Goal: Task Accomplishment & Management: Use online tool/utility

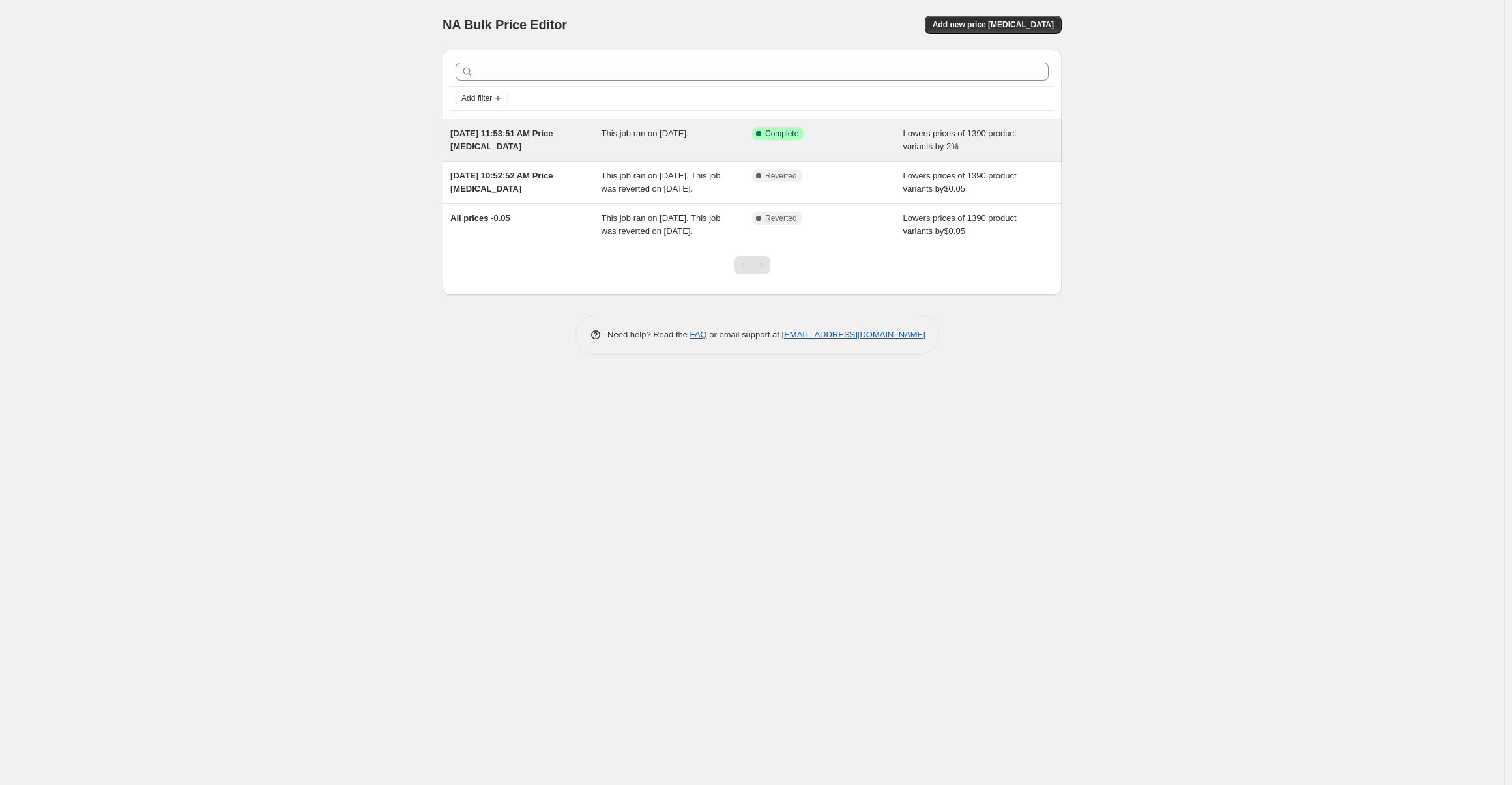
click at [682, 145] on div "This job ran on August 19, 2025." at bounding box center [677, 140] width 151 height 26
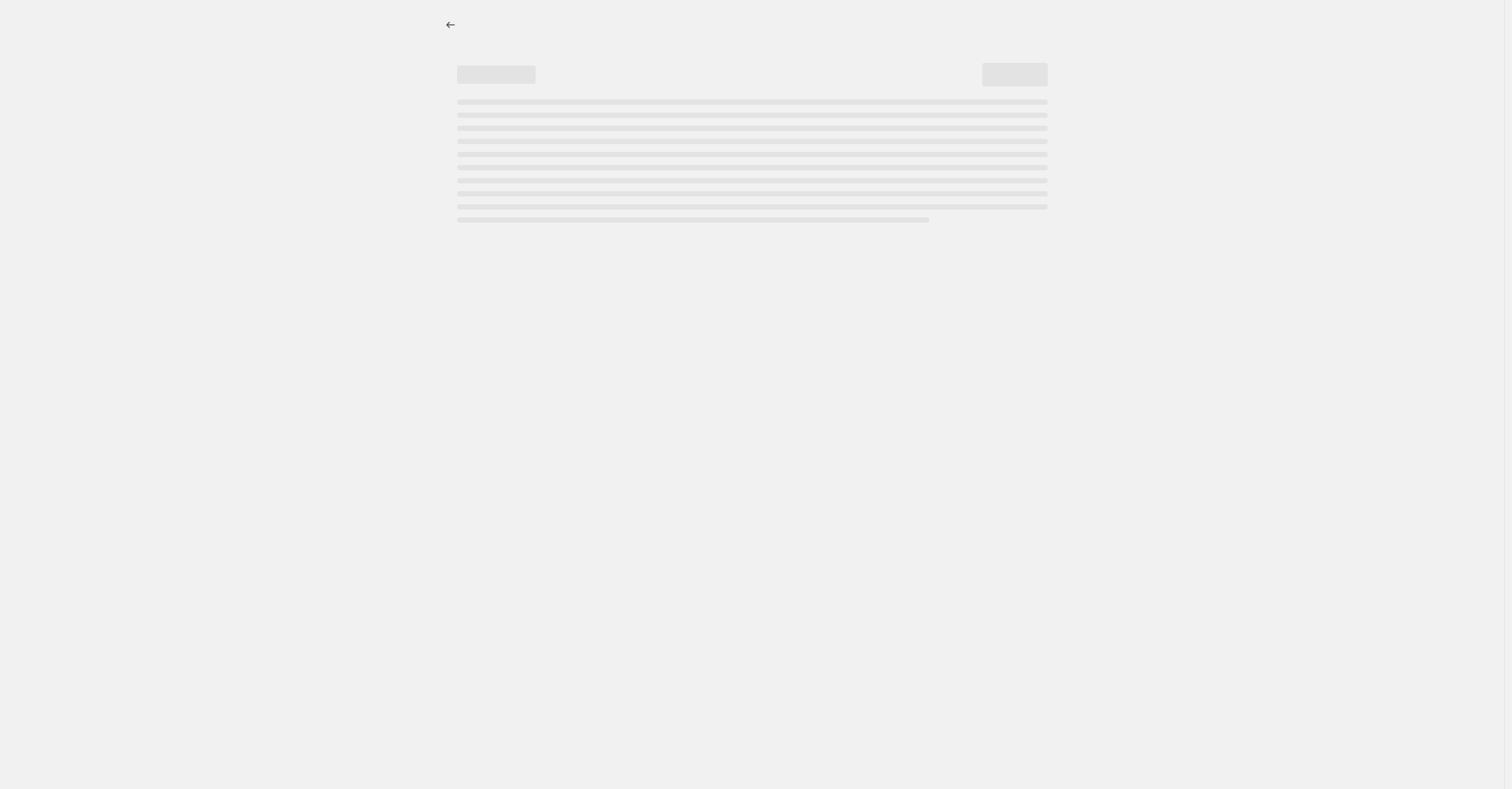
select select "percentage"
select select "by"
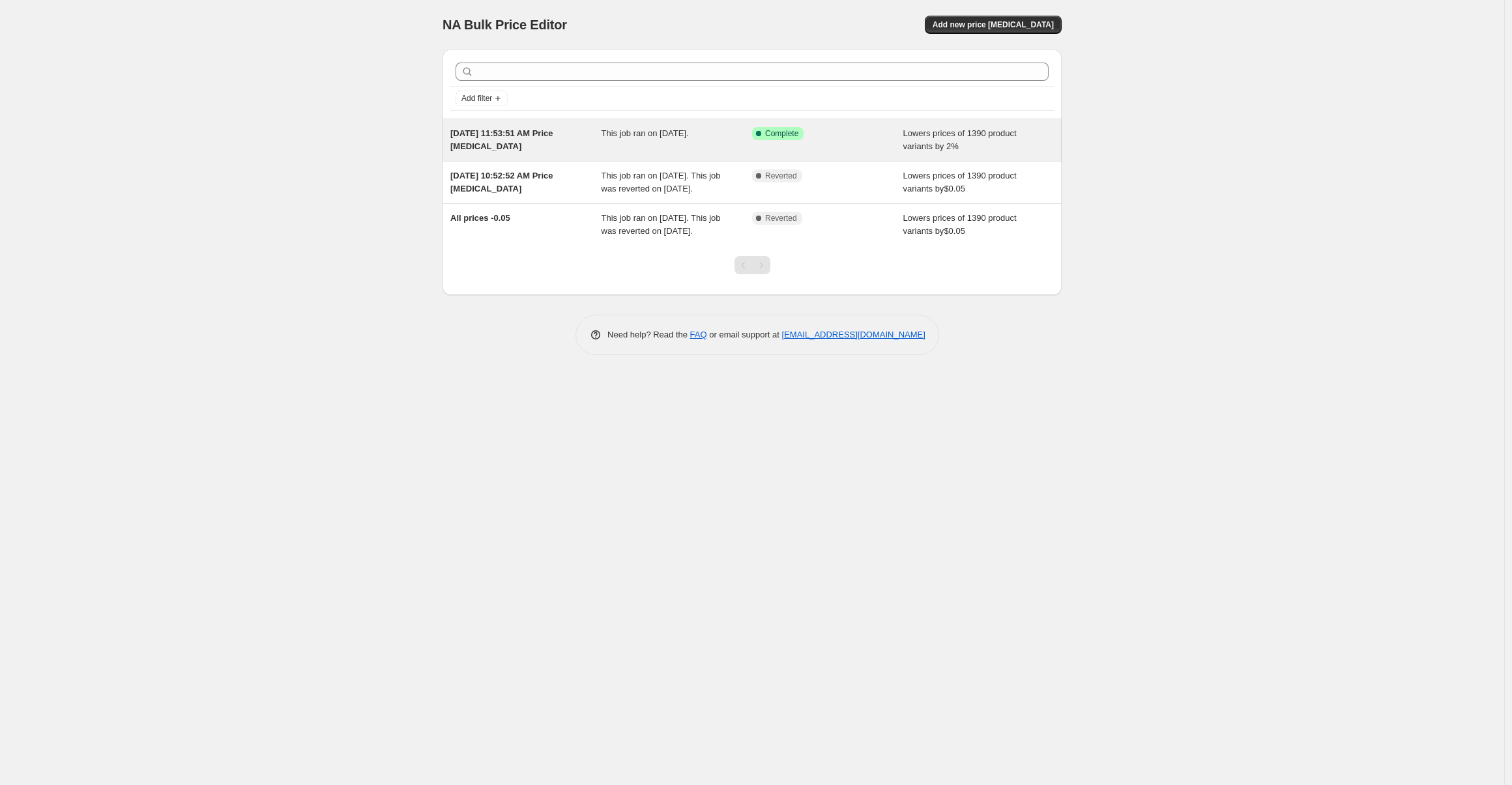
click at [553, 130] on span "[DATE] 11:53:51 AM Price [MEDICAL_DATA]" at bounding box center [501, 140] width 102 height 22
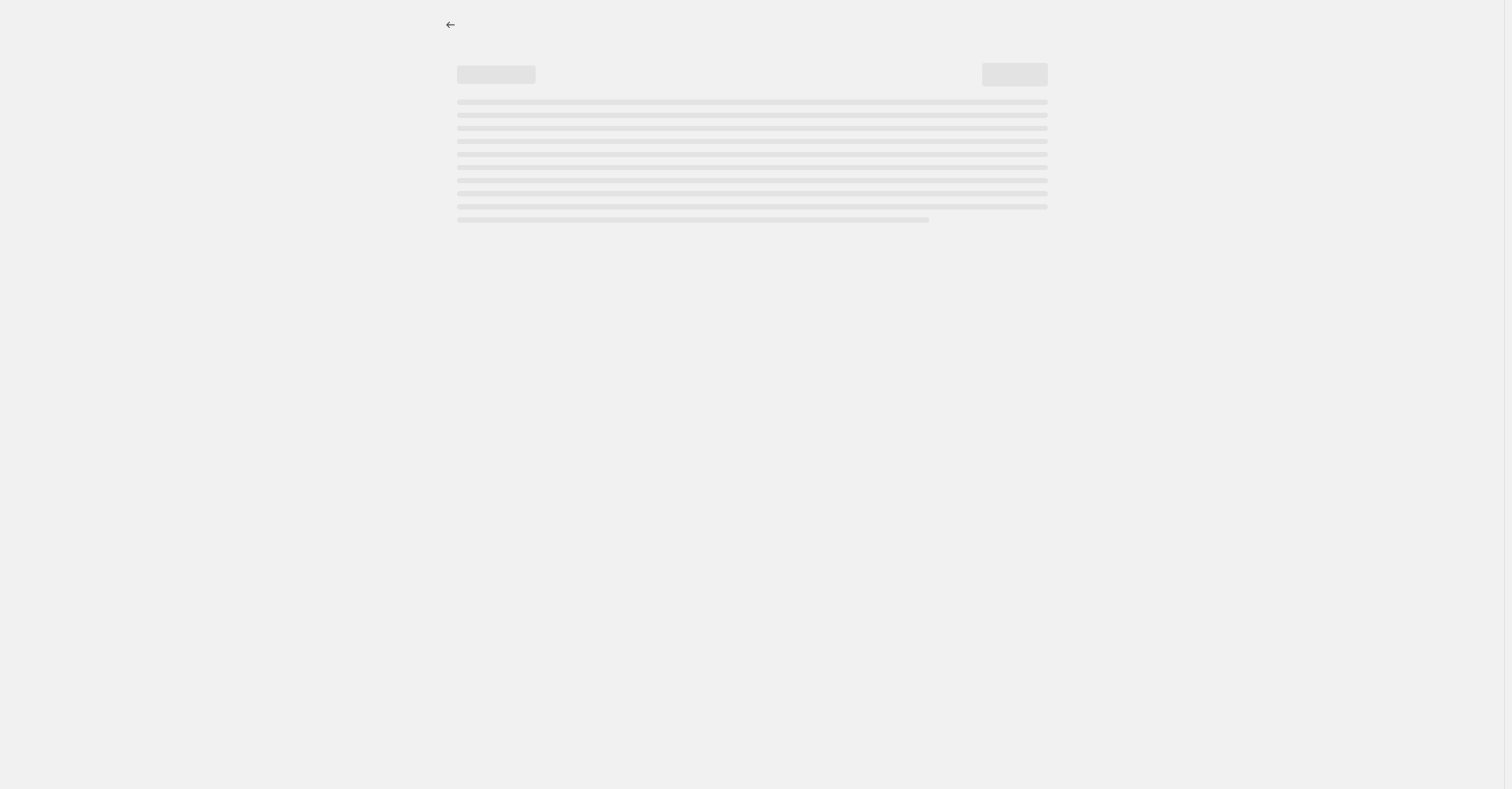
select select "percentage"
select select "by"
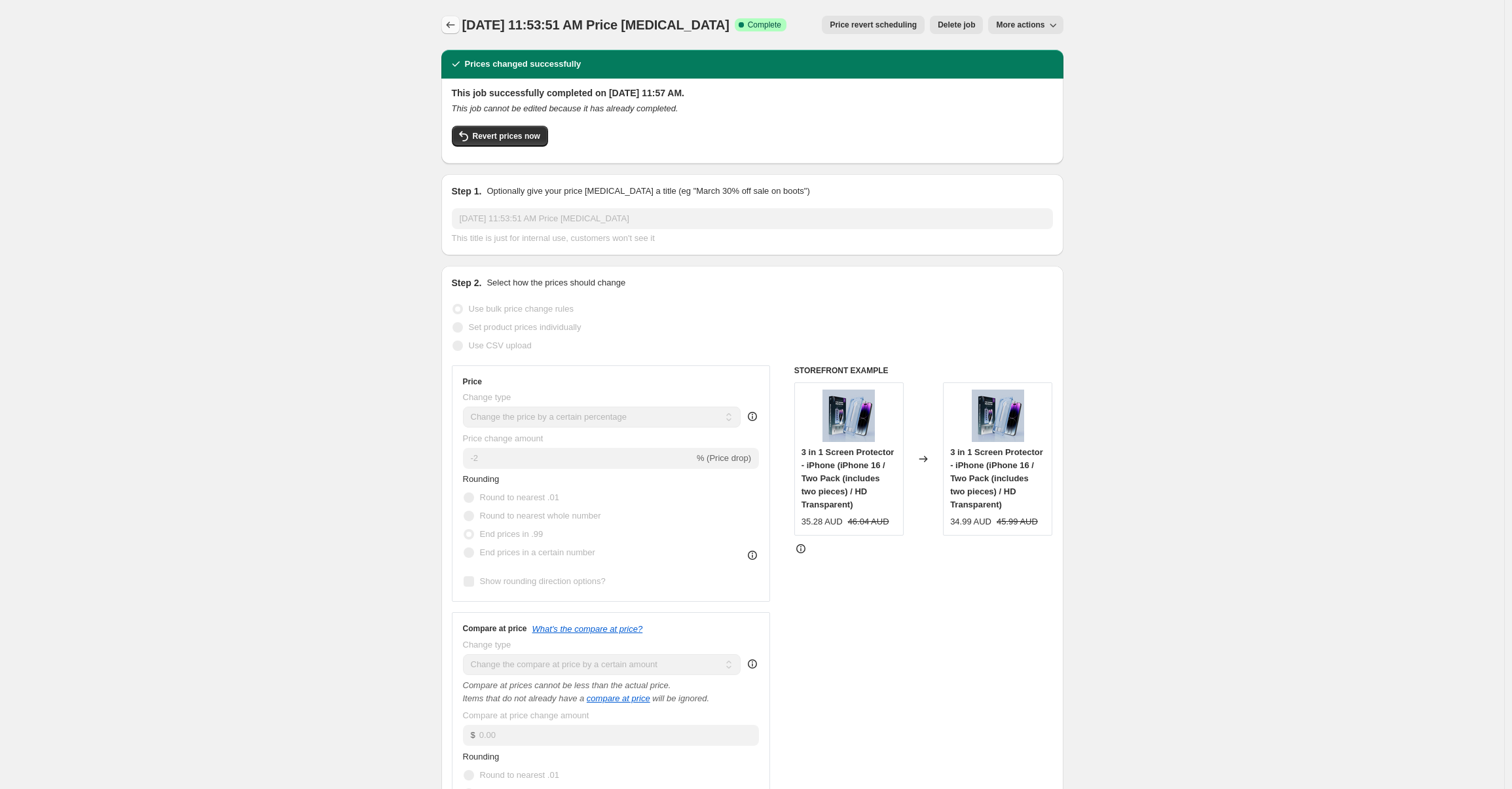
click at [449, 27] on icon "Price change jobs" at bounding box center [450, 25] width 13 height 13
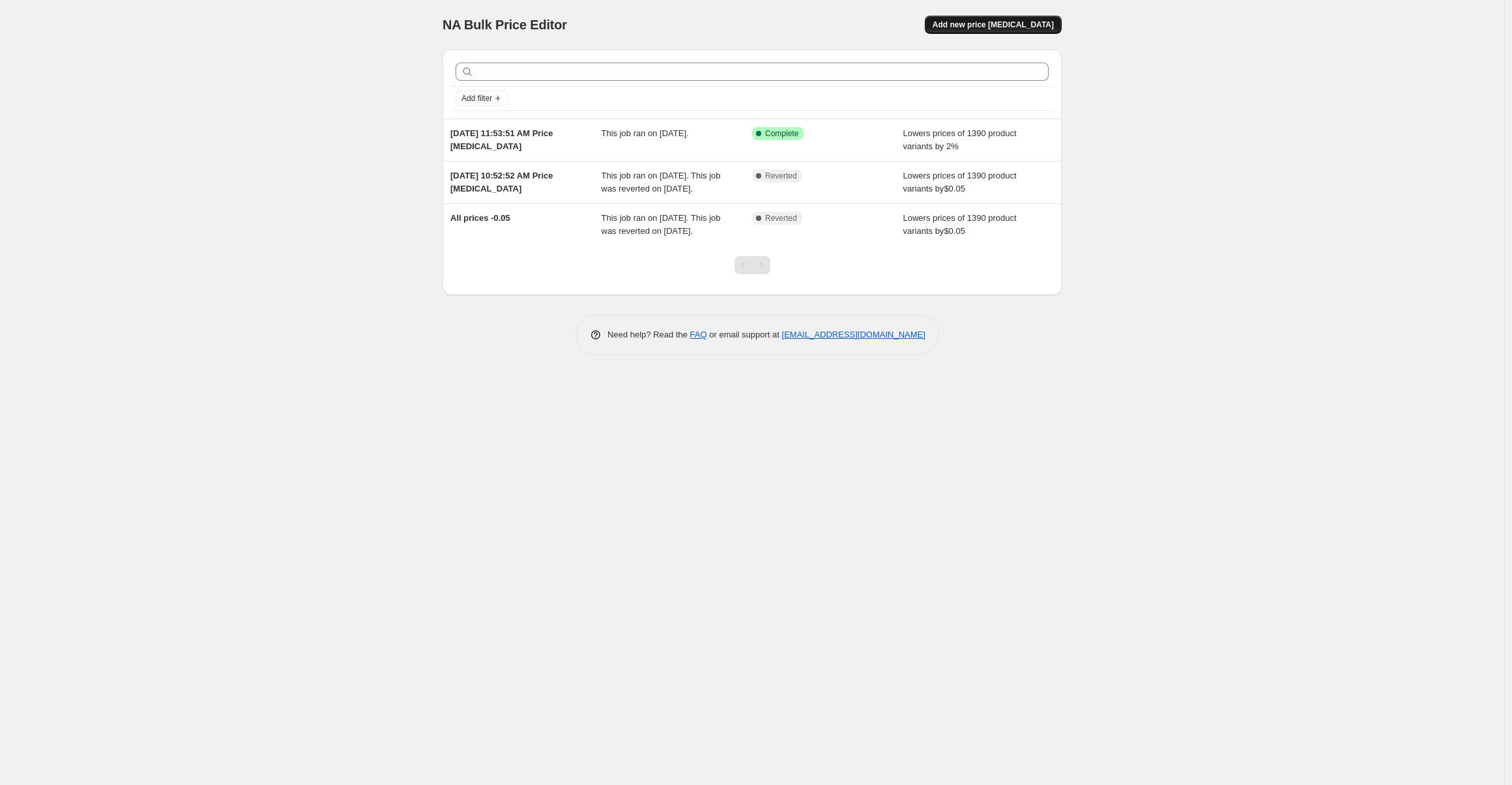
click at [980, 22] on span "Add new price change job" at bounding box center [993, 24] width 121 height 10
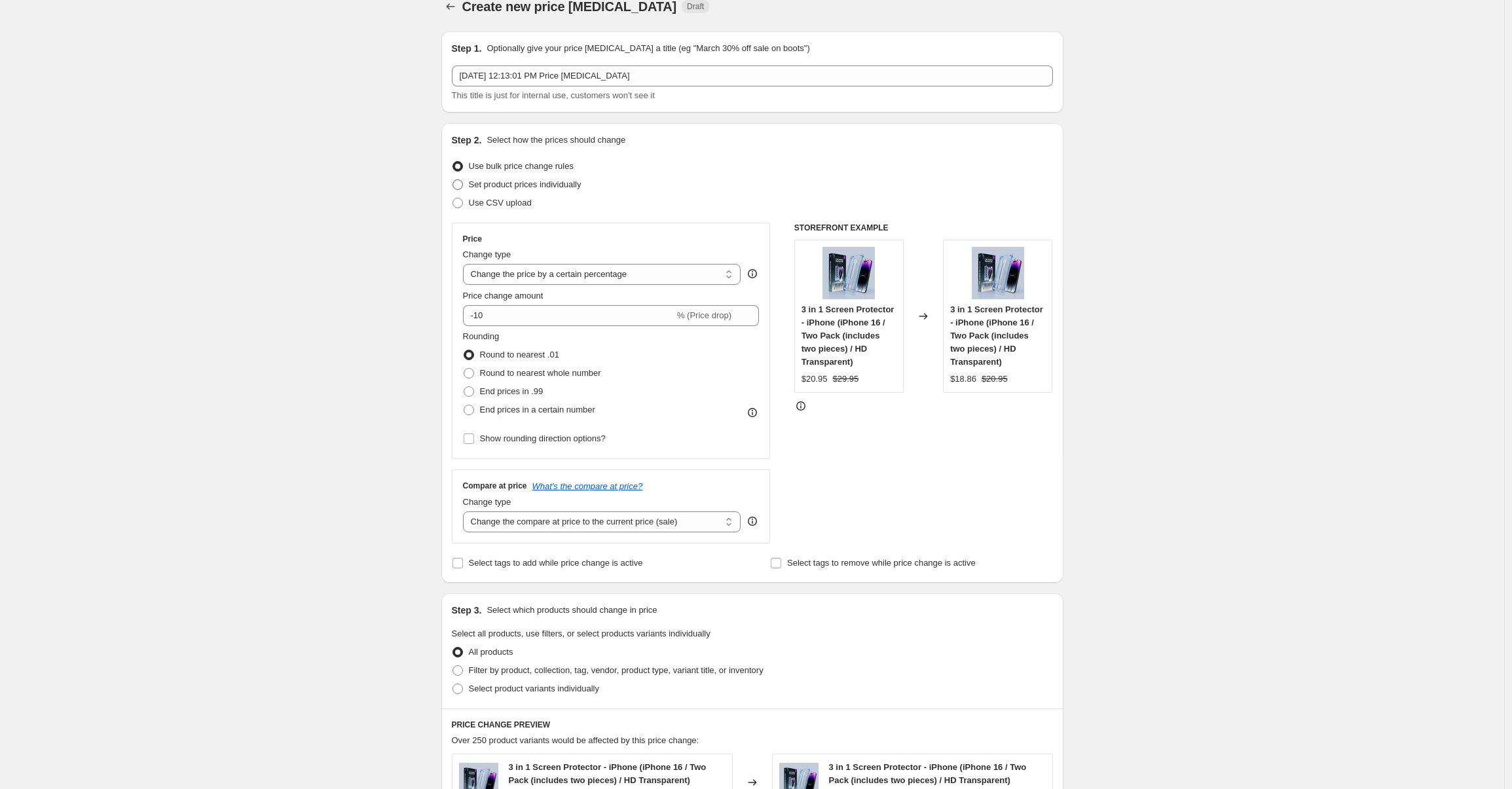
scroll to position [43, 0]
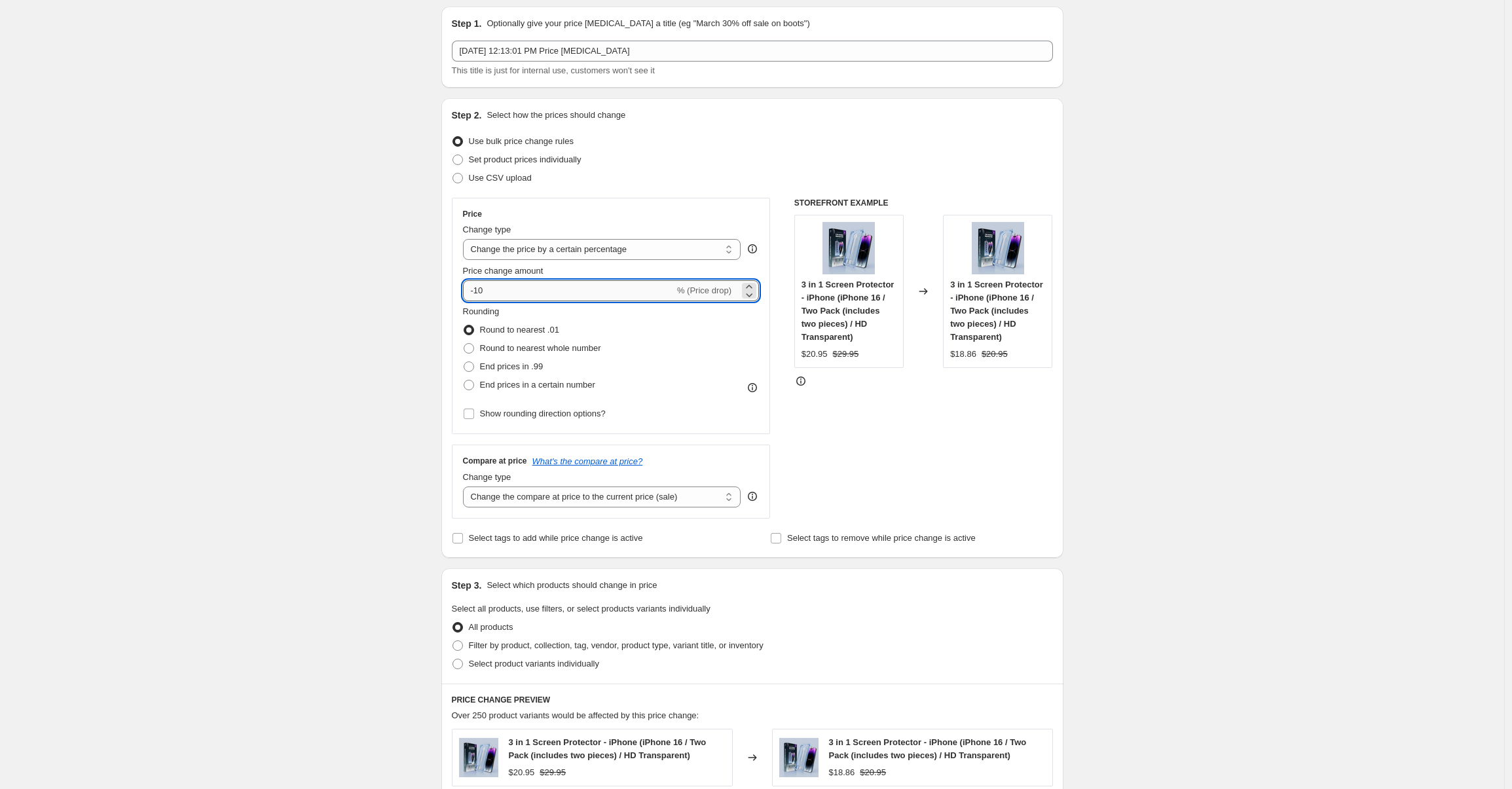
click at [667, 286] on input "-10" at bounding box center [568, 290] width 212 height 21
click at [668, 286] on input "-10" at bounding box center [568, 290] width 212 height 21
click at [731, 293] on span "% (Price drop)" at bounding box center [704, 290] width 54 height 9
click at [726, 288] on span "% (Price drop)" at bounding box center [704, 290] width 54 height 9
click at [674, 254] on select "Change the price to a certain amount Change the price by a certain amount Chang…" at bounding box center [601, 249] width 278 height 21
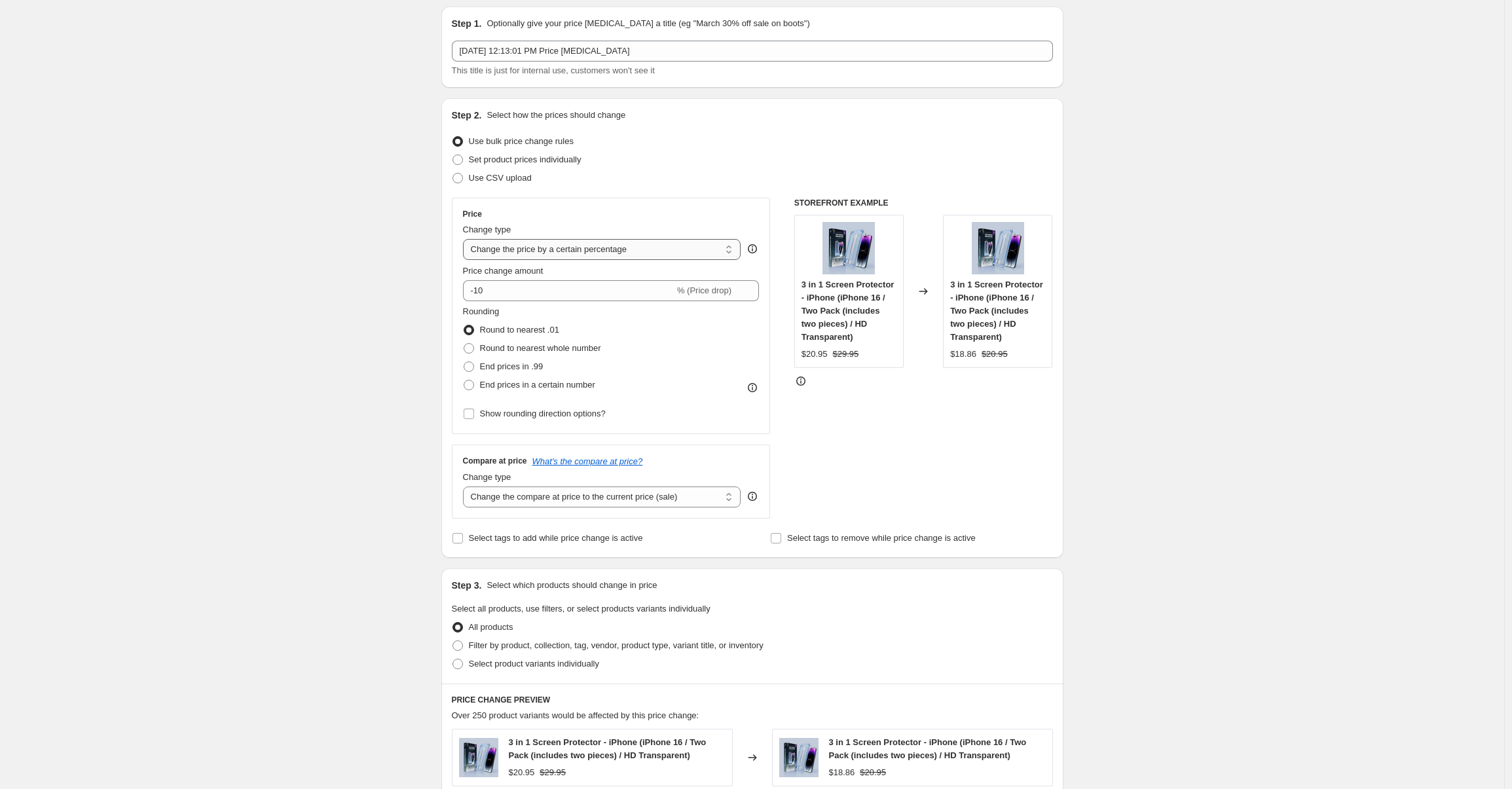
select select "by"
click at [466, 239] on select "Change the price to a certain amount Change the price by a certain amount Chang…" at bounding box center [601, 249] width 278 height 21
click at [532, 286] on input "-10.00" at bounding box center [581, 290] width 205 height 21
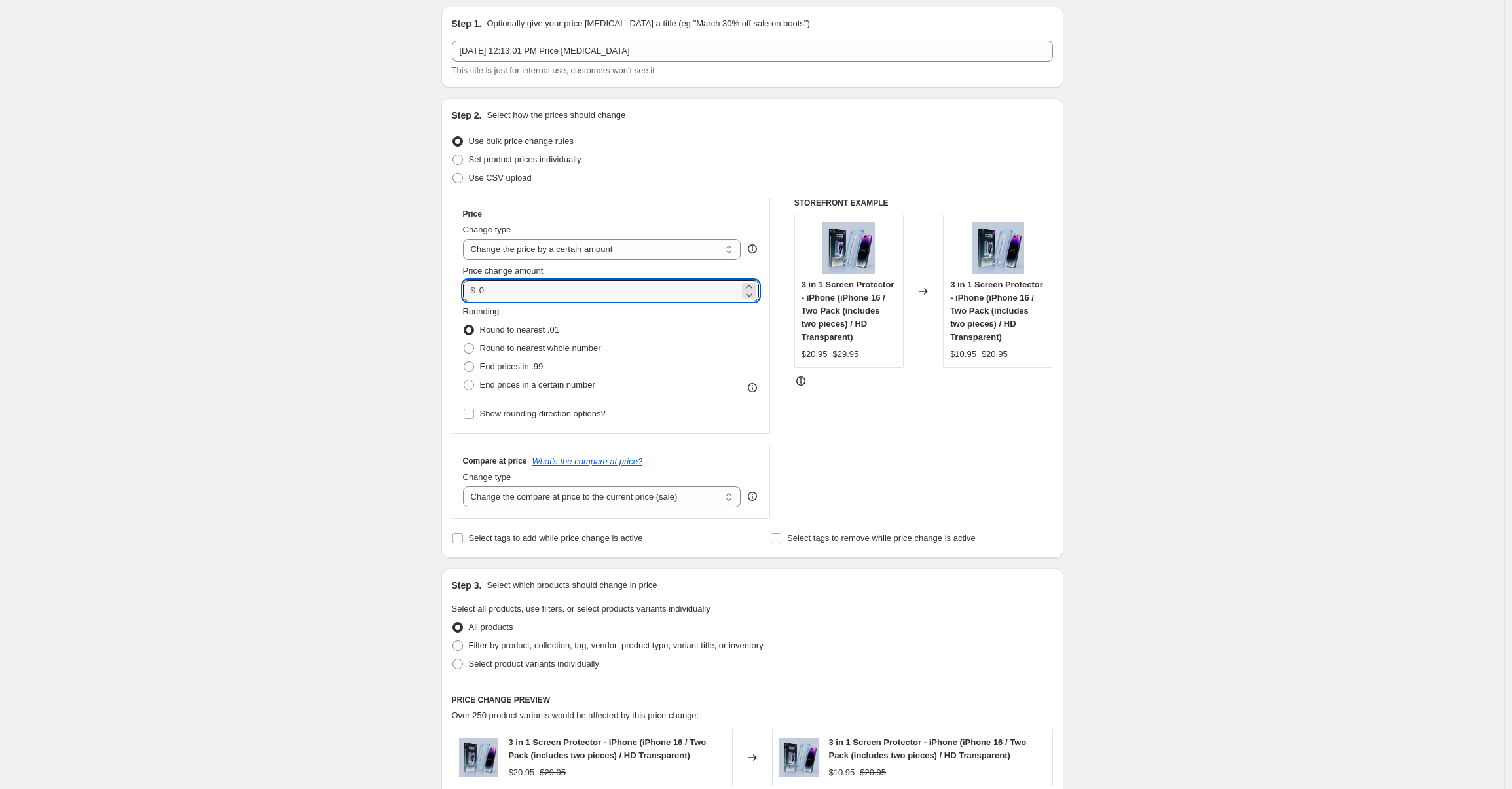
type input "0.00"
click at [662, 156] on div "Set product prices individually" at bounding box center [753, 160] width 601 height 19
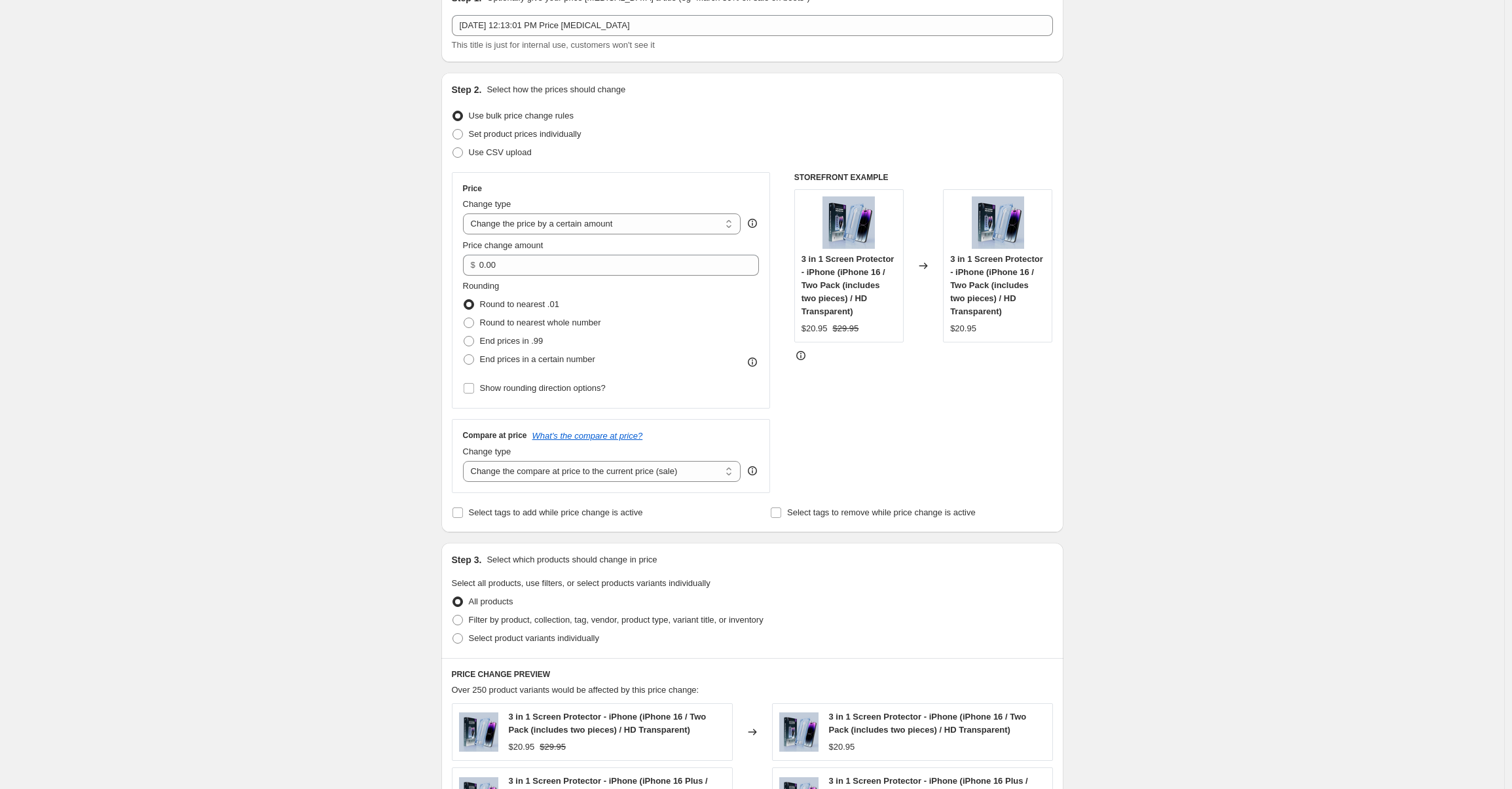
scroll to position [80, 0]
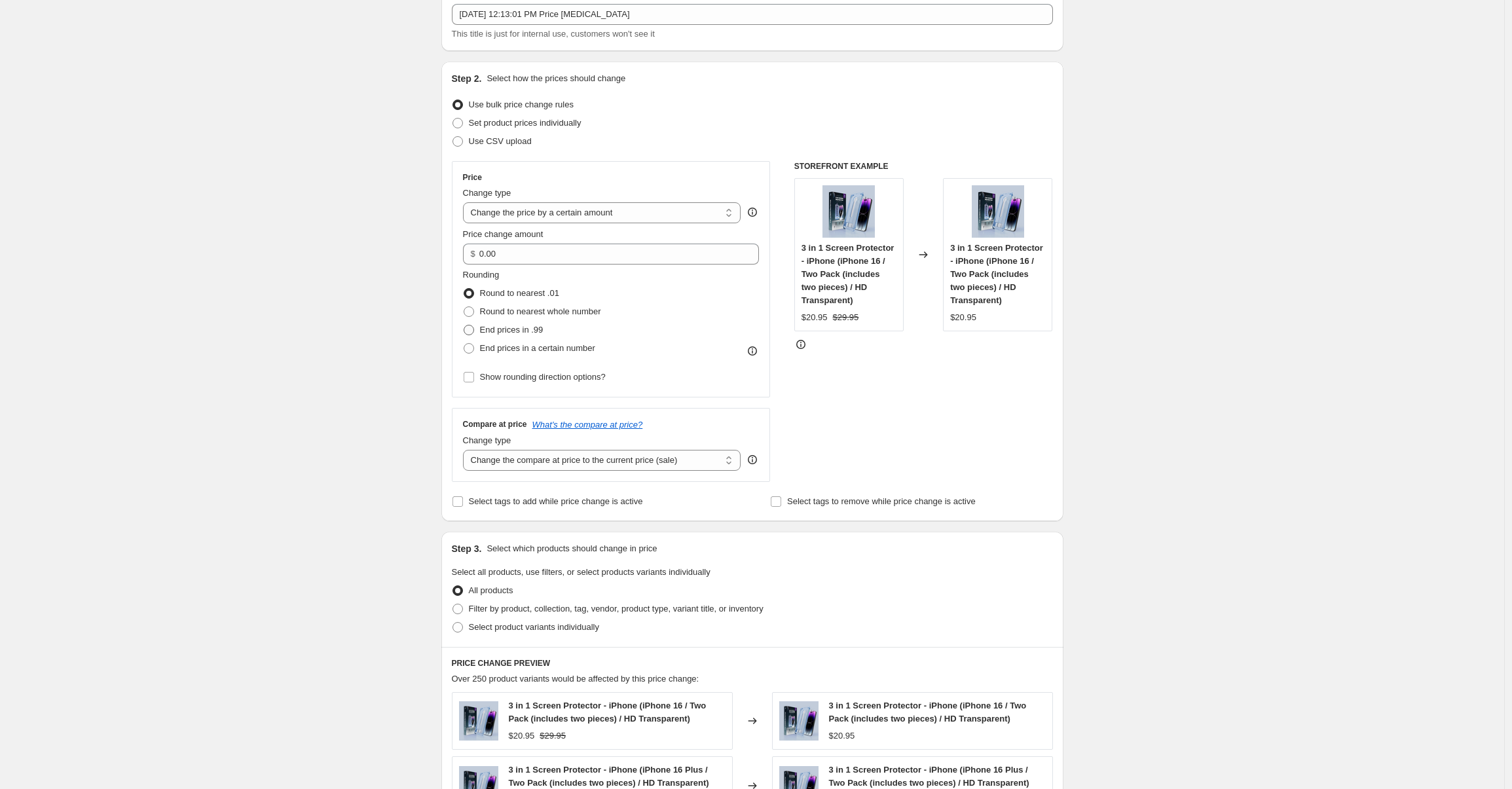
click at [474, 331] on span at bounding box center [468, 329] width 10 height 10
click at [464, 326] on input "End prices in .99" at bounding box center [463, 325] width 1 height 1
radio input "true"
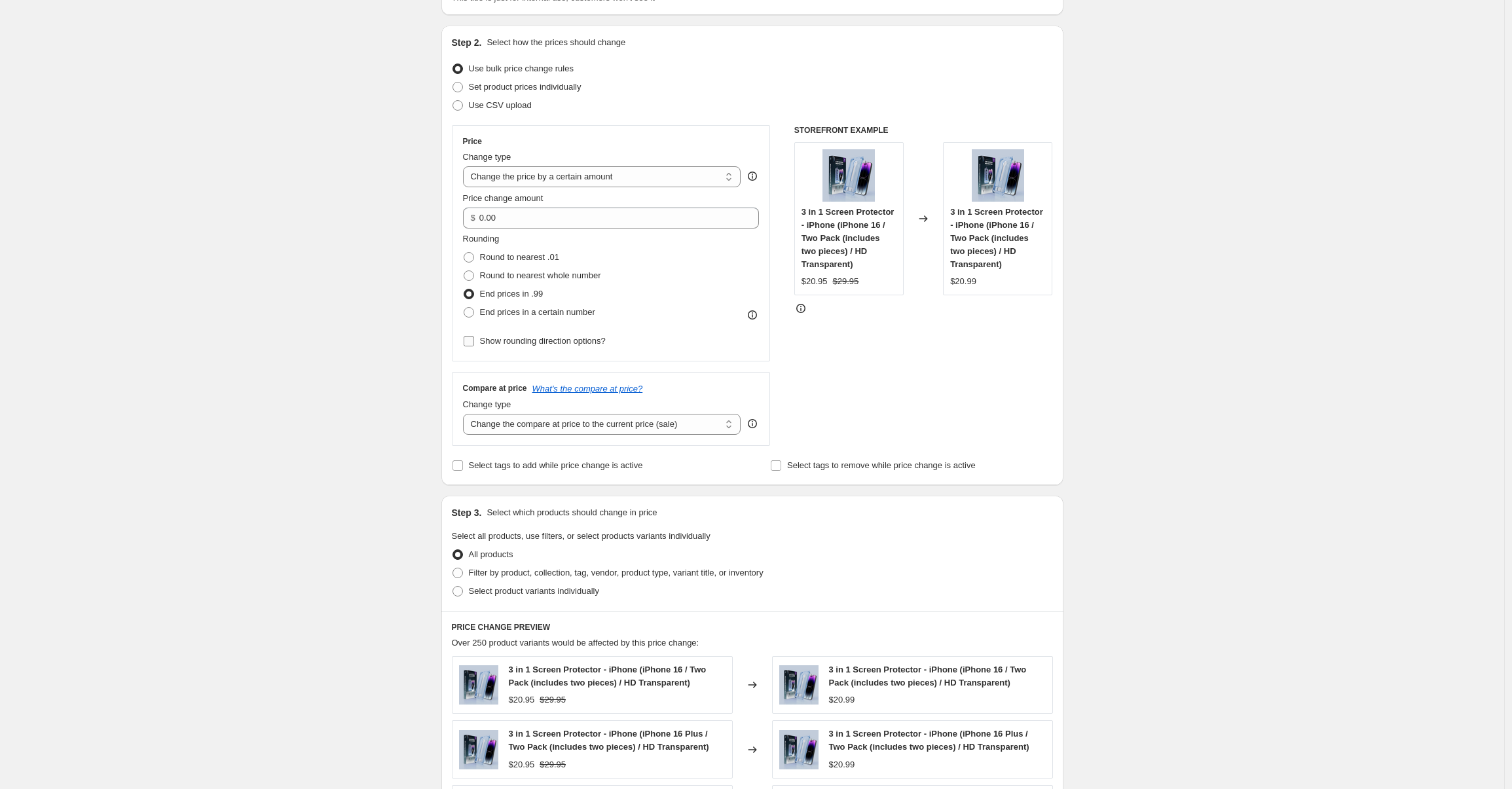
scroll to position [119, 0]
click at [474, 337] on input "Show rounding direction options?" at bounding box center [468, 338] width 10 height 10
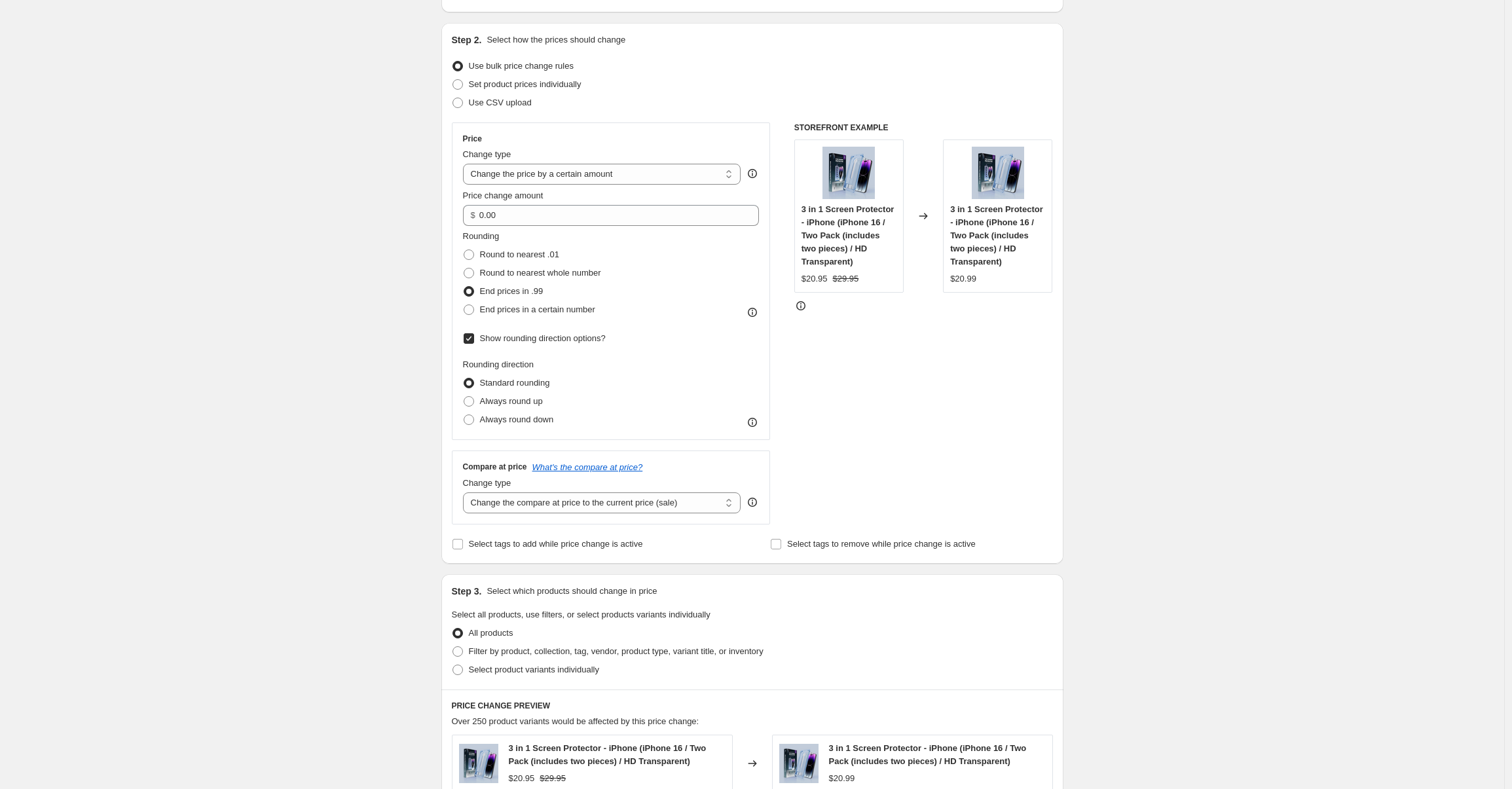
click at [474, 337] on input "Show rounding direction options?" at bounding box center [468, 338] width 10 height 10
checkbox input "false"
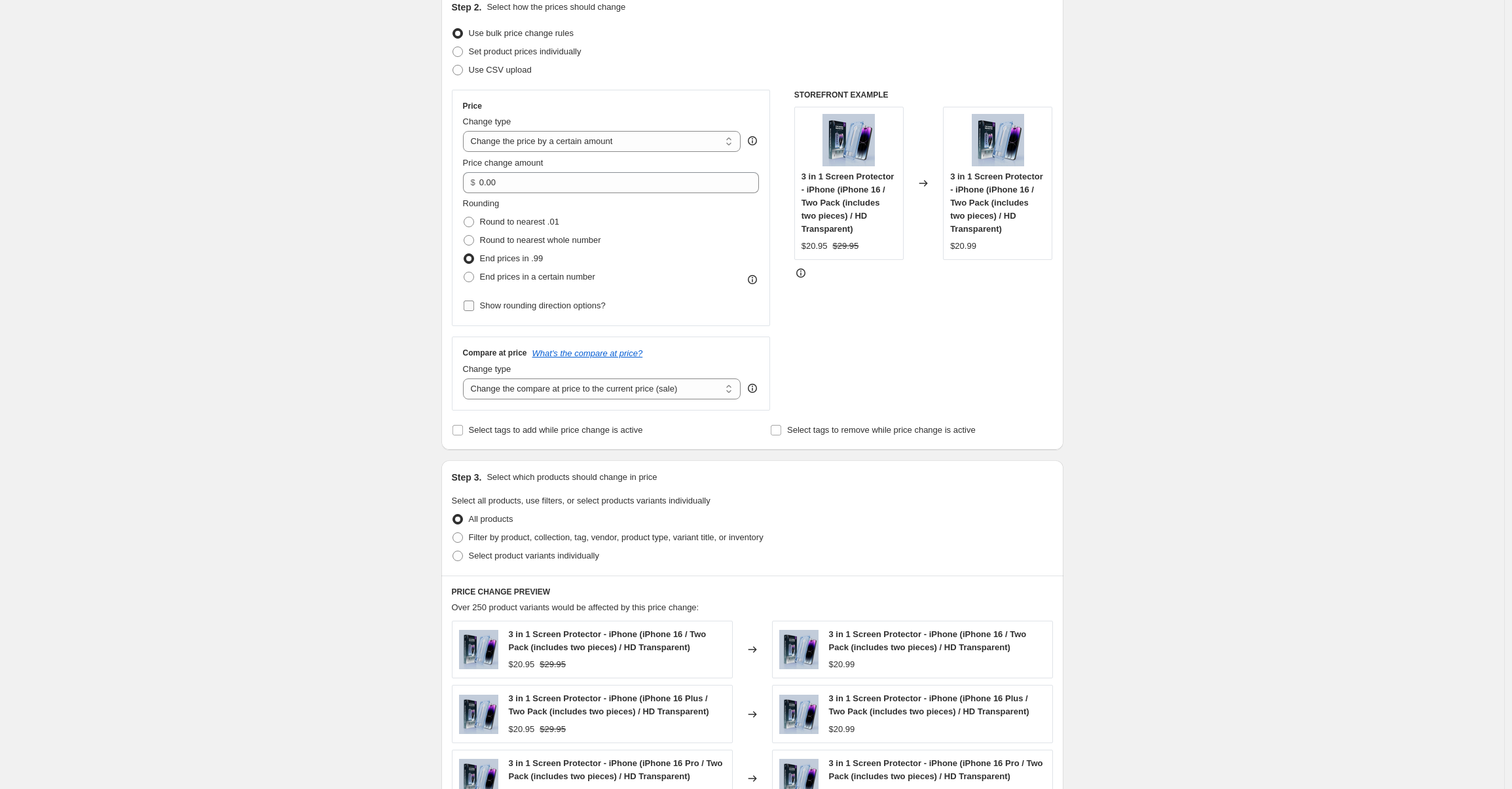
scroll to position [178, 0]
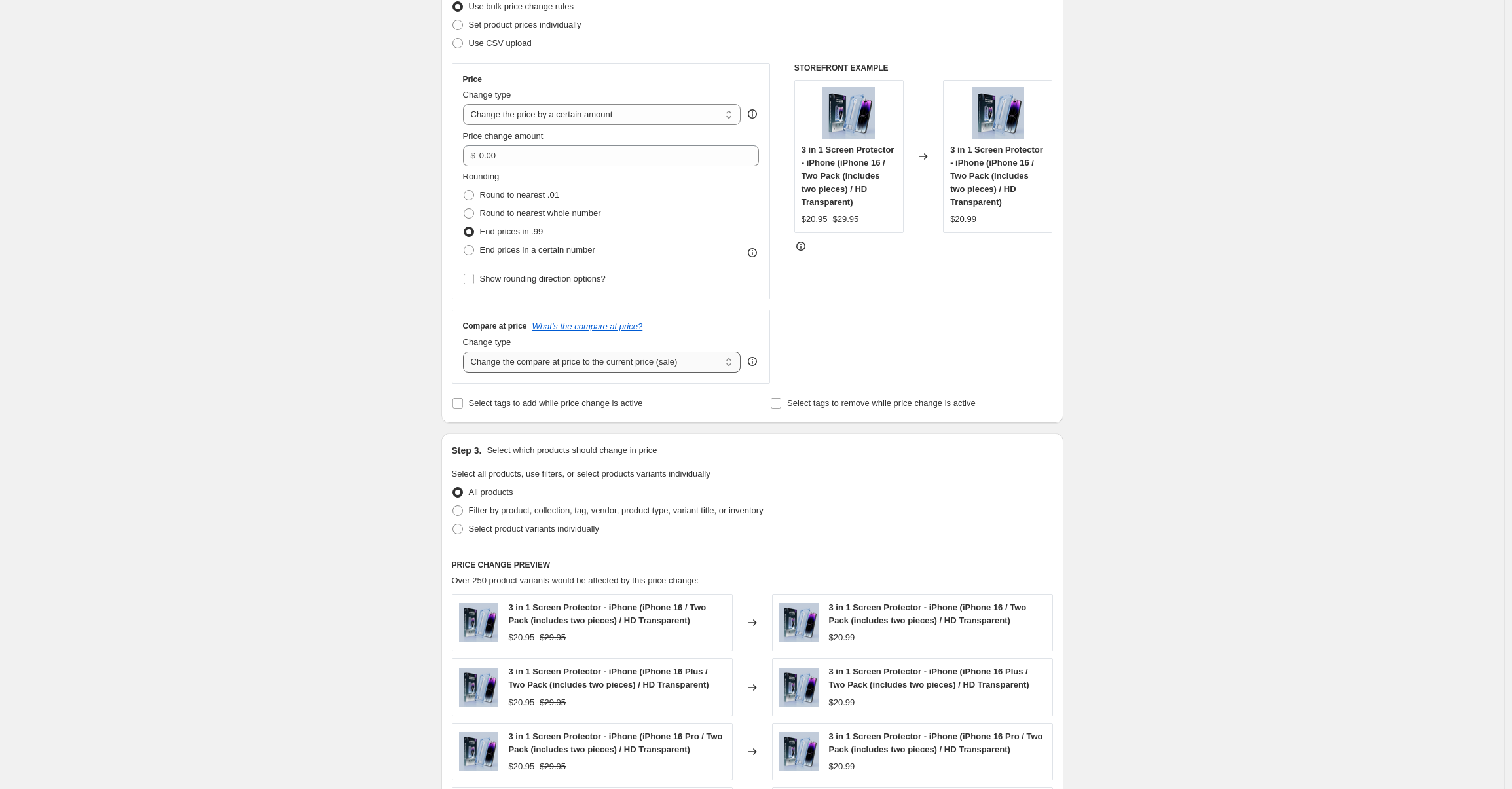
click at [588, 368] on select "Change the compare at price to the current price (sale) Change the compare at p…" at bounding box center [601, 362] width 278 height 21
select select "by"
click at [466, 352] on select "Change the compare at price to the current price (sale) Change the compare at p…" at bounding box center [601, 362] width 278 height 21
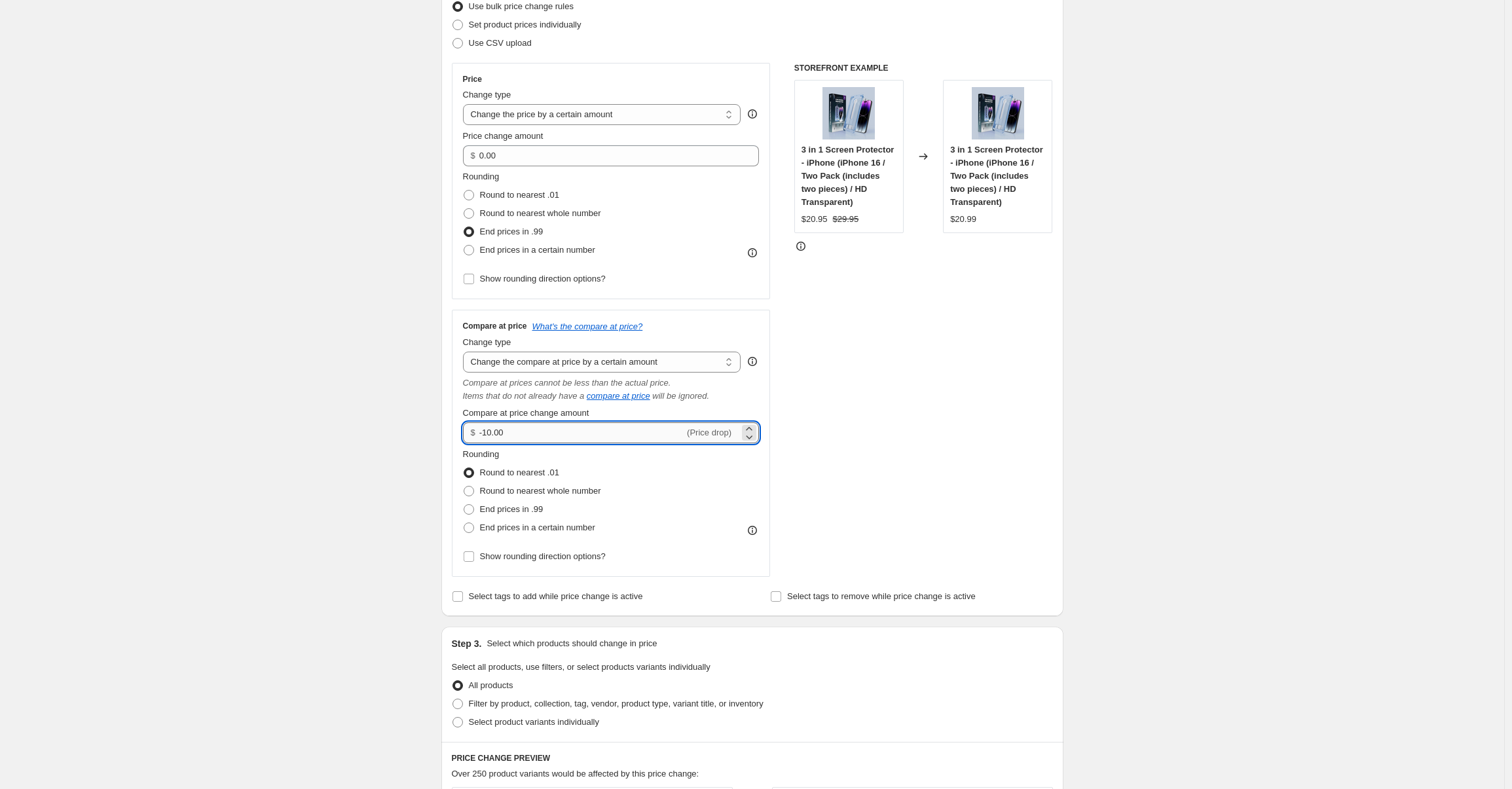
click at [587, 430] on input "-10.00" at bounding box center [581, 432] width 205 height 21
type input "-1"
type input "0.00"
click at [467, 505] on span at bounding box center [468, 509] width 10 height 10
click at [464, 504] on input "End prices in .99" at bounding box center [463, 504] width 1 height 1
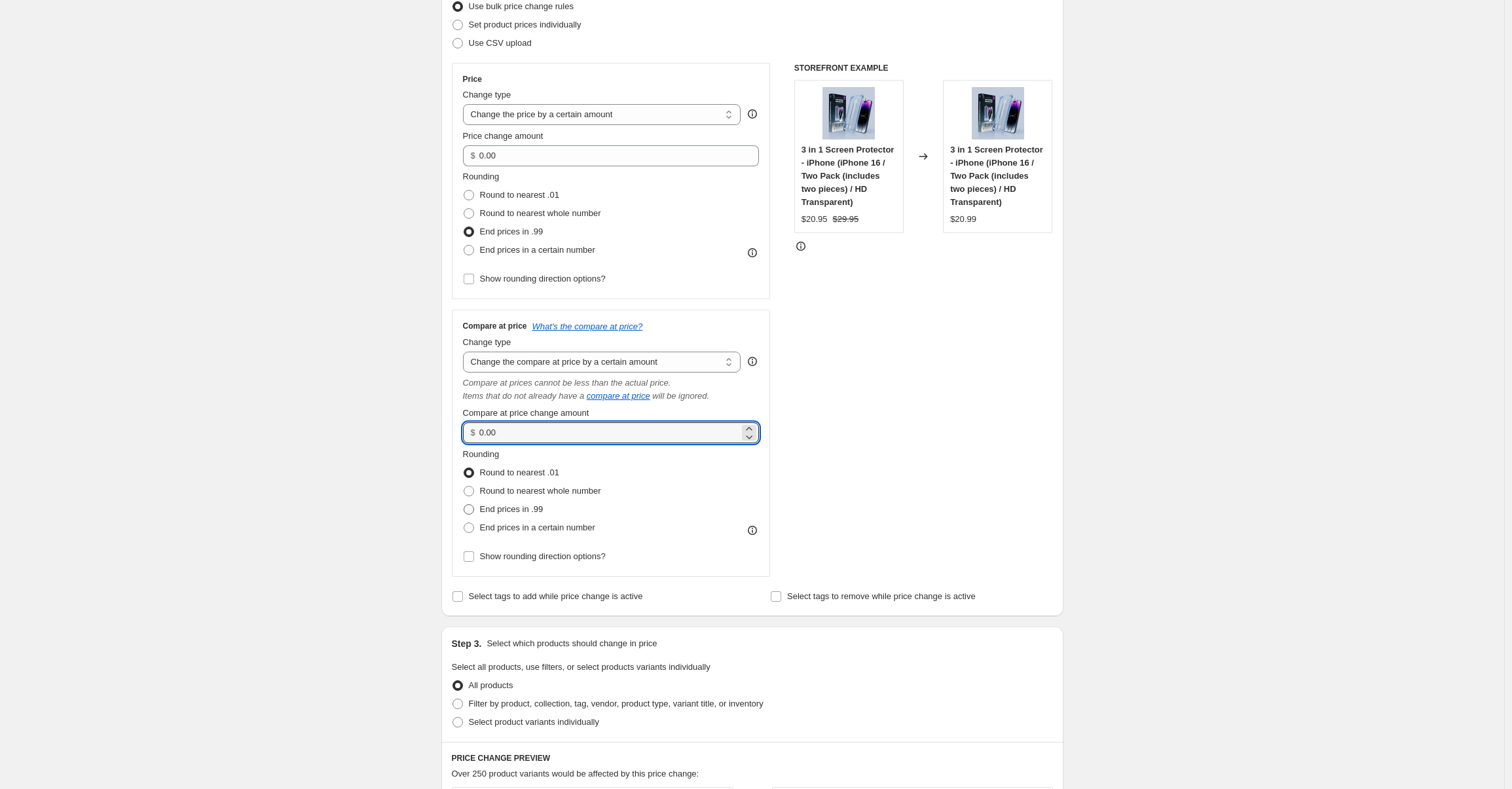
radio input "true"
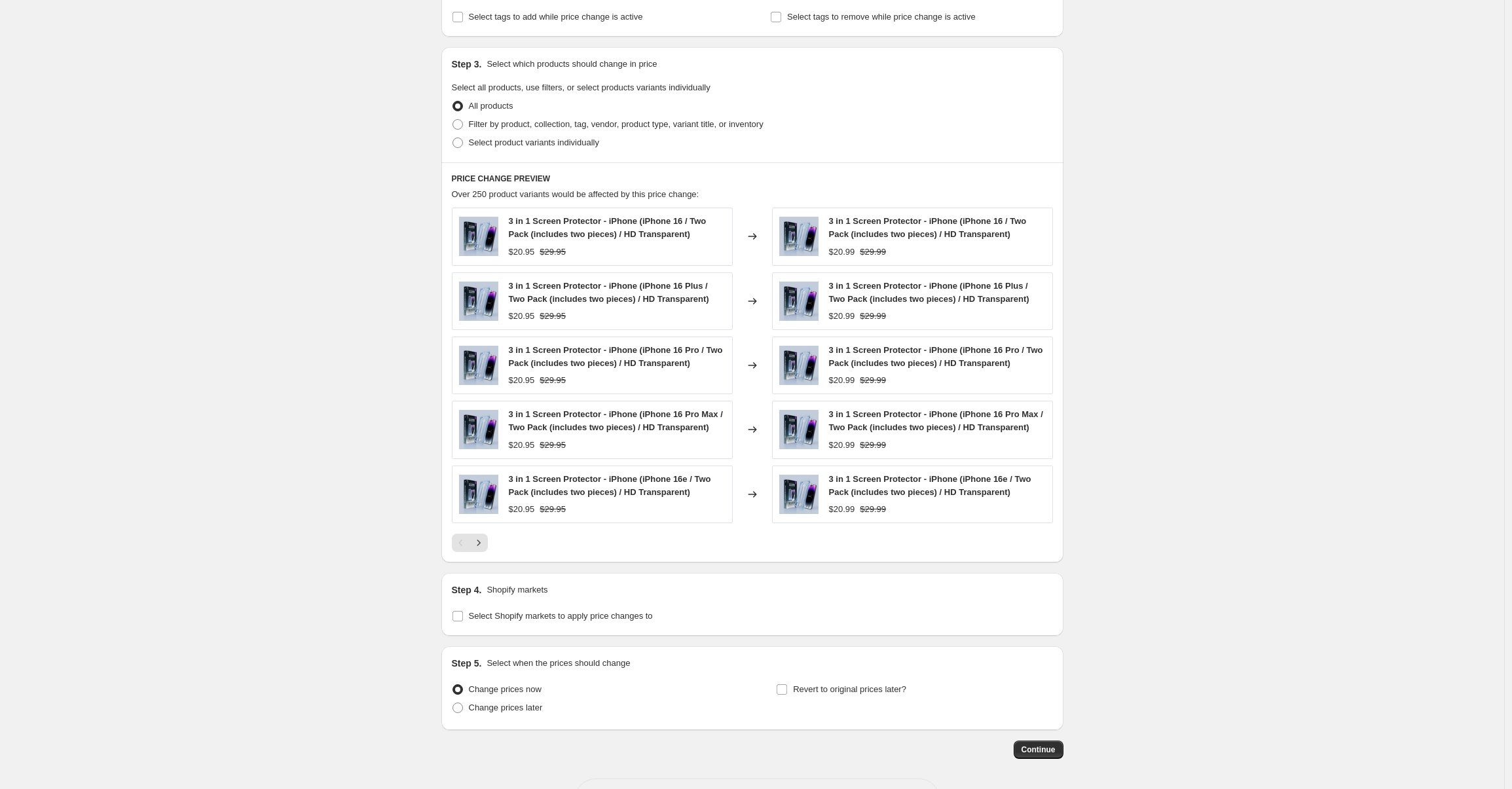
scroll to position [807, 0]
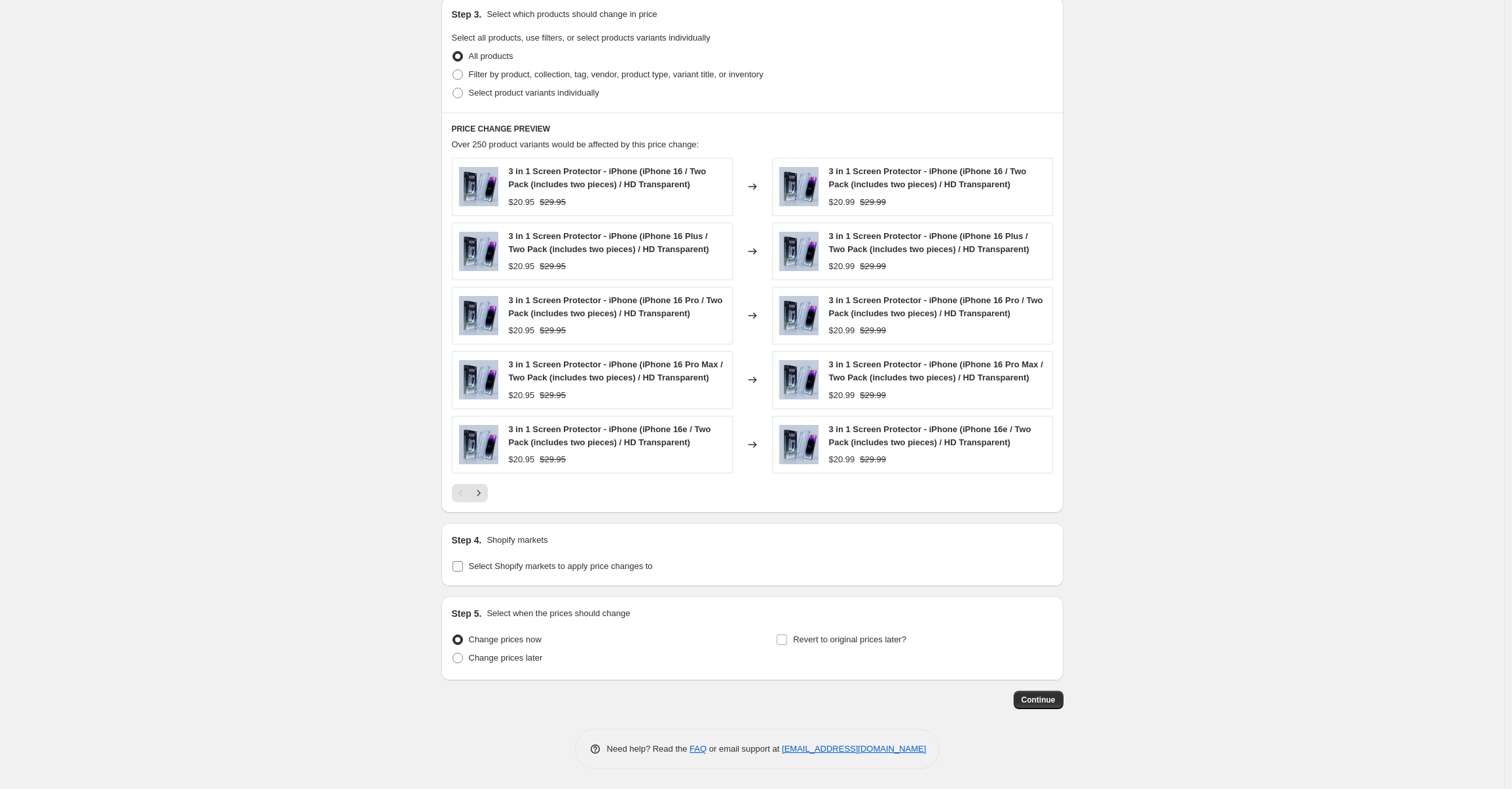
click at [462, 563] on input "Select Shopify markets to apply price changes to" at bounding box center [457, 565] width 10 height 10
checkbox input "true"
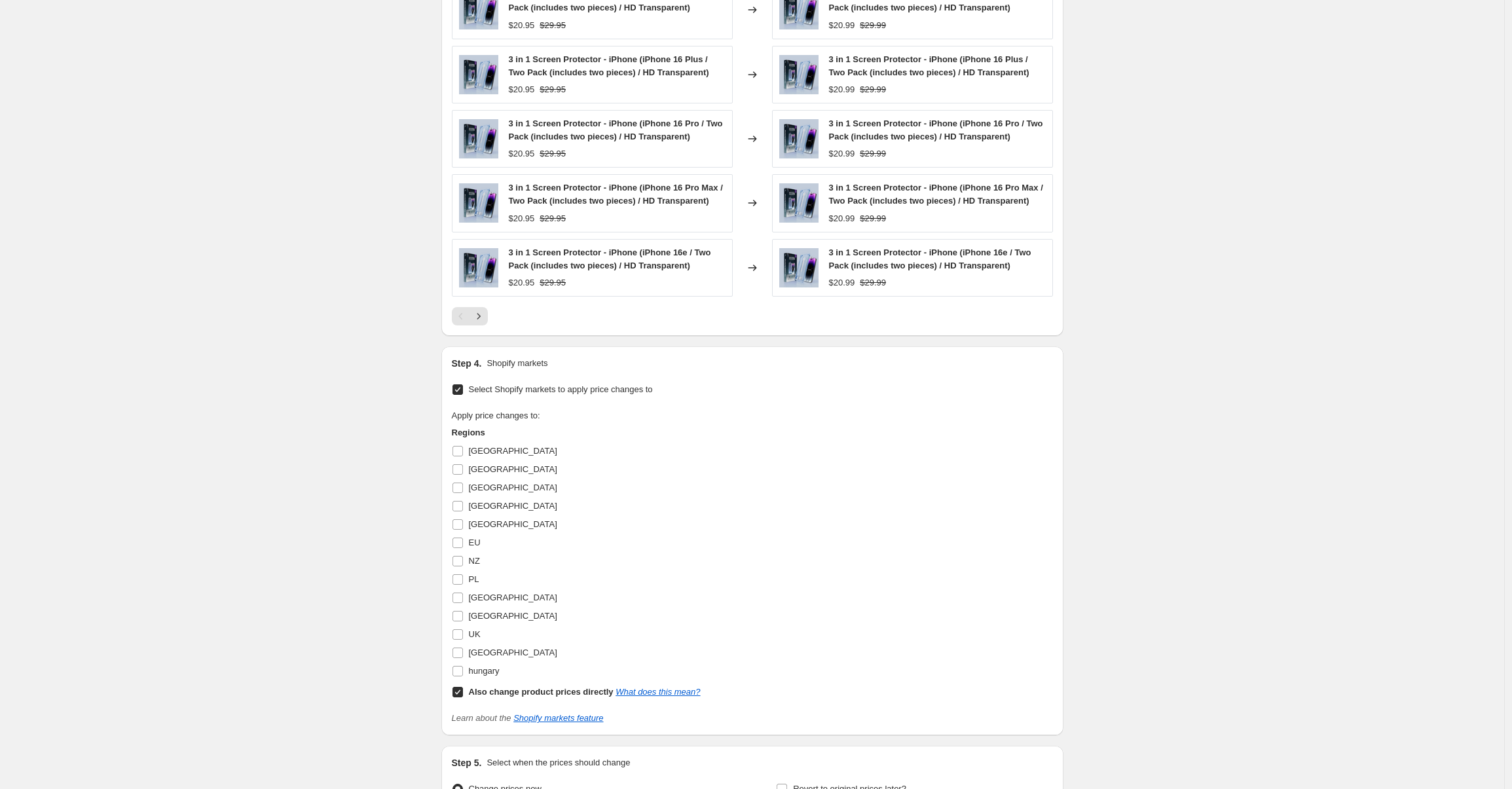
scroll to position [1024, 0]
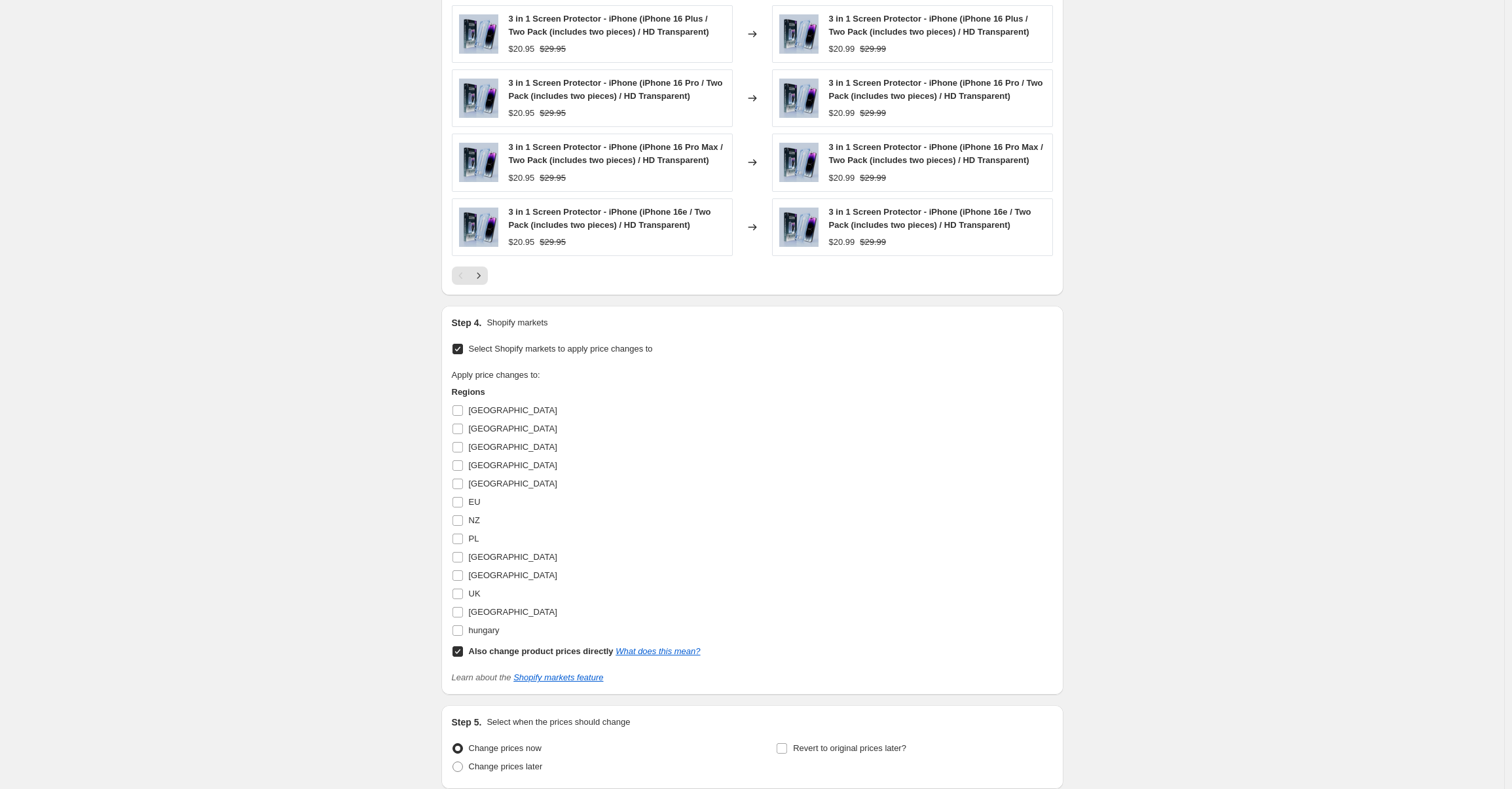
click at [457, 652] on input "Also change product prices directly What does this mean?" at bounding box center [457, 650] width 10 height 10
checkbox input "false"
click at [461, 598] on input "UK" at bounding box center [457, 593] width 10 height 10
checkbox input "true"
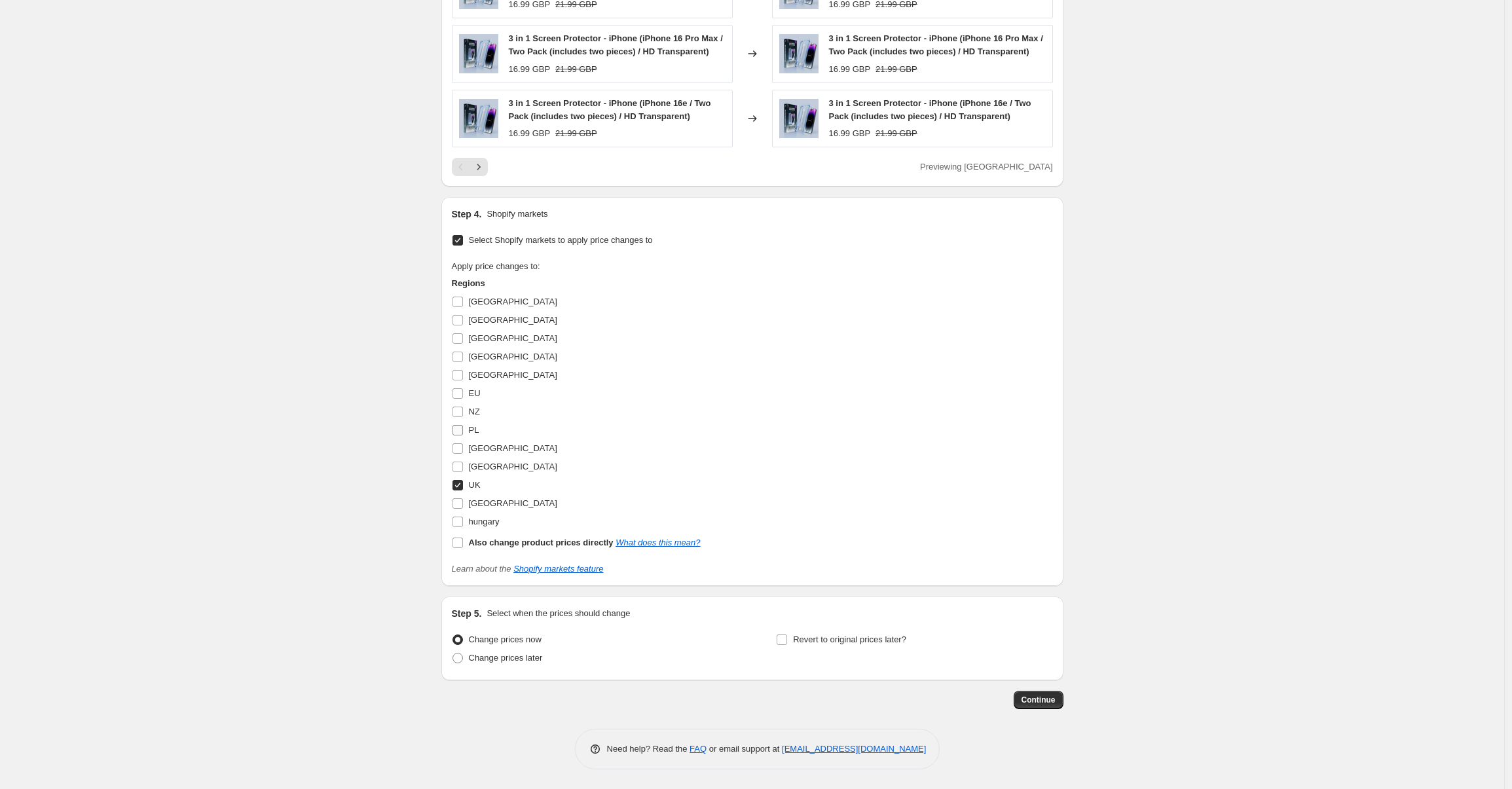
click at [460, 427] on input "PL" at bounding box center [457, 430] width 10 height 10
checkbox input "true"
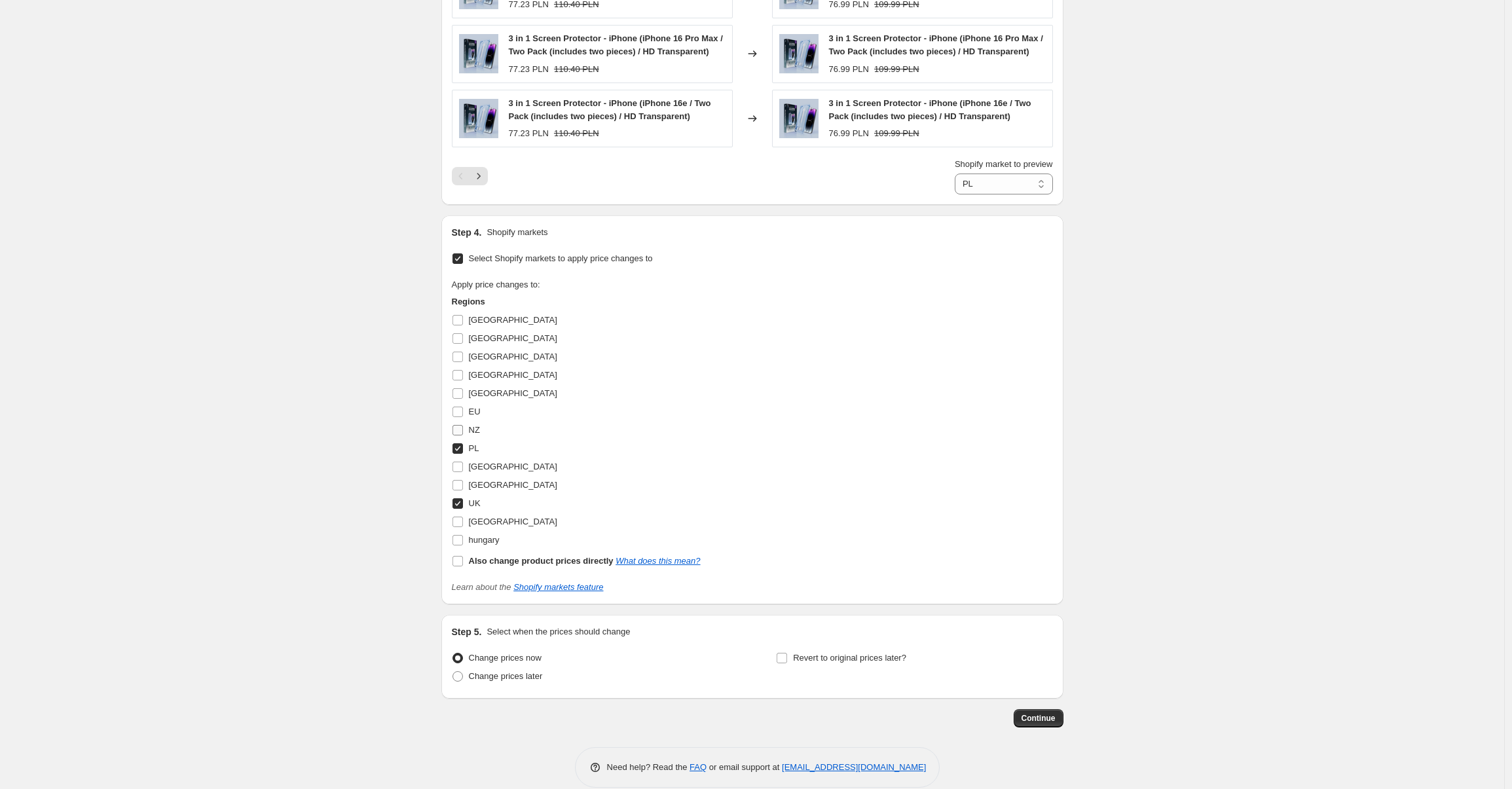
click at [461, 426] on input "NZ" at bounding box center [457, 430] width 10 height 10
checkbox input "true"
select select "94786486563"
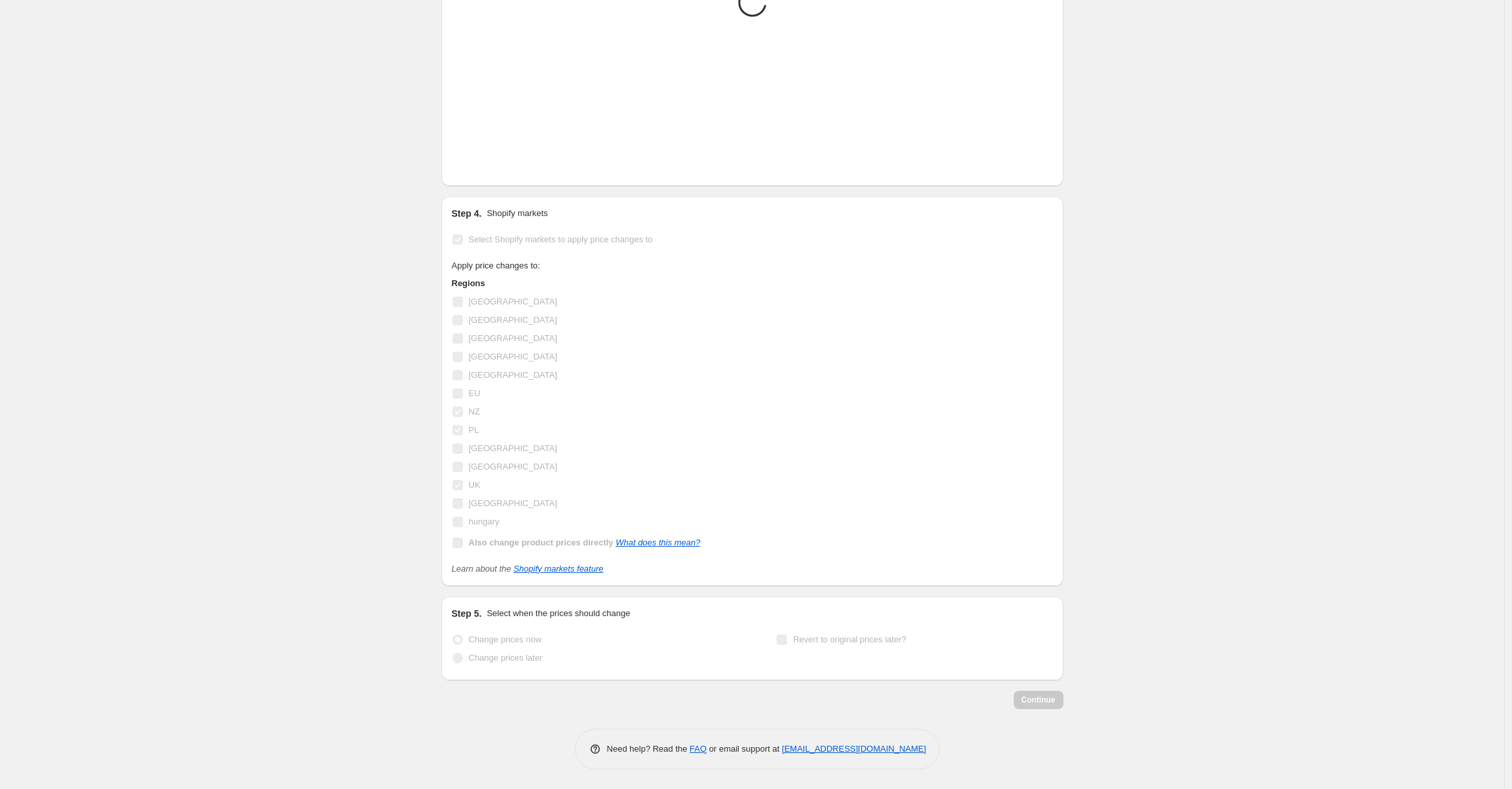
scroll to position [1133, 0]
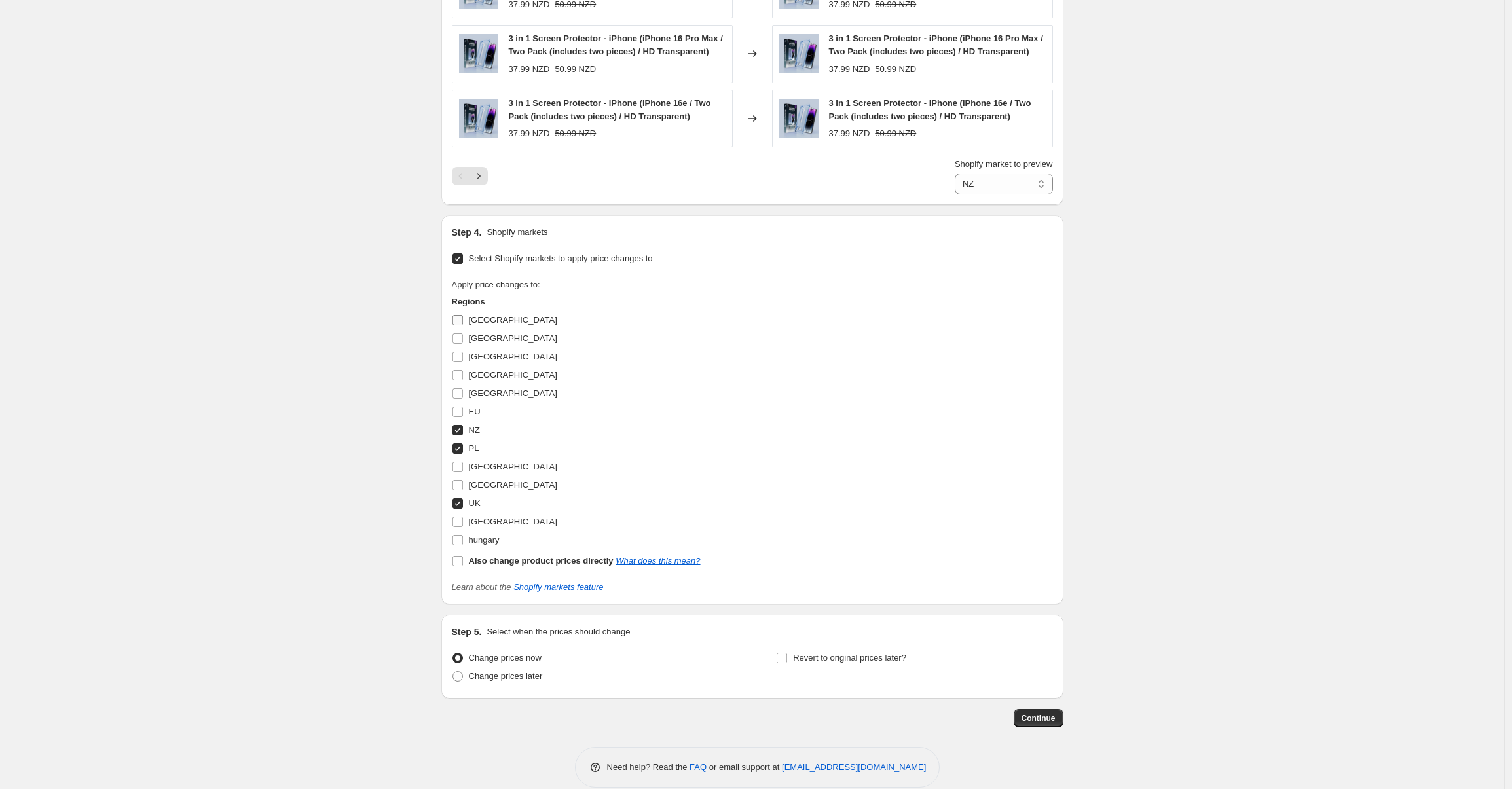
click at [462, 321] on input "Australia" at bounding box center [457, 319] width 10 height 10
checkbox input "true"
select select "94786289955"
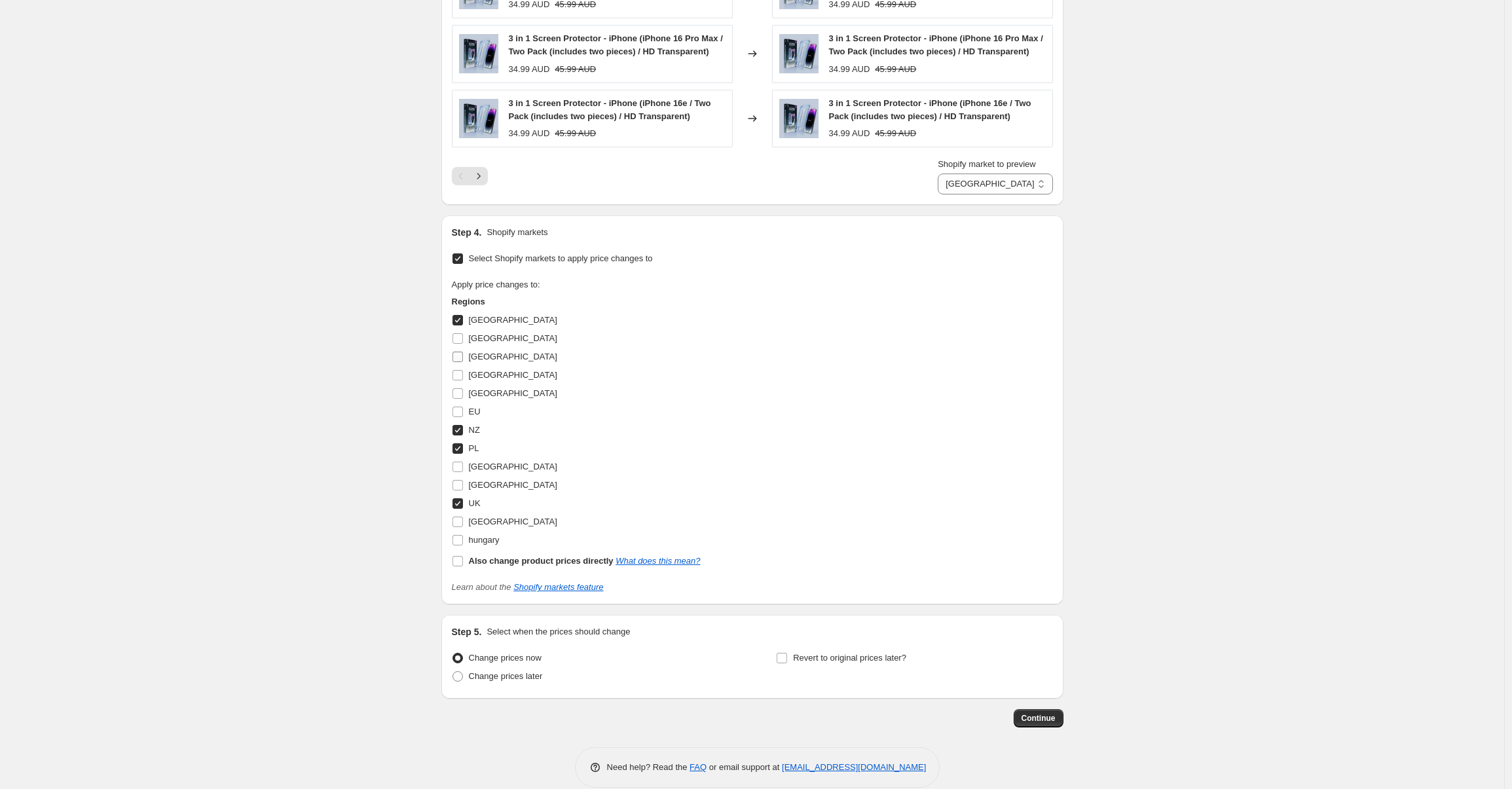
click at [462, 356] on input "Canada" at bounding box center [457, 357] width 10 height 10
checkbox input "true"
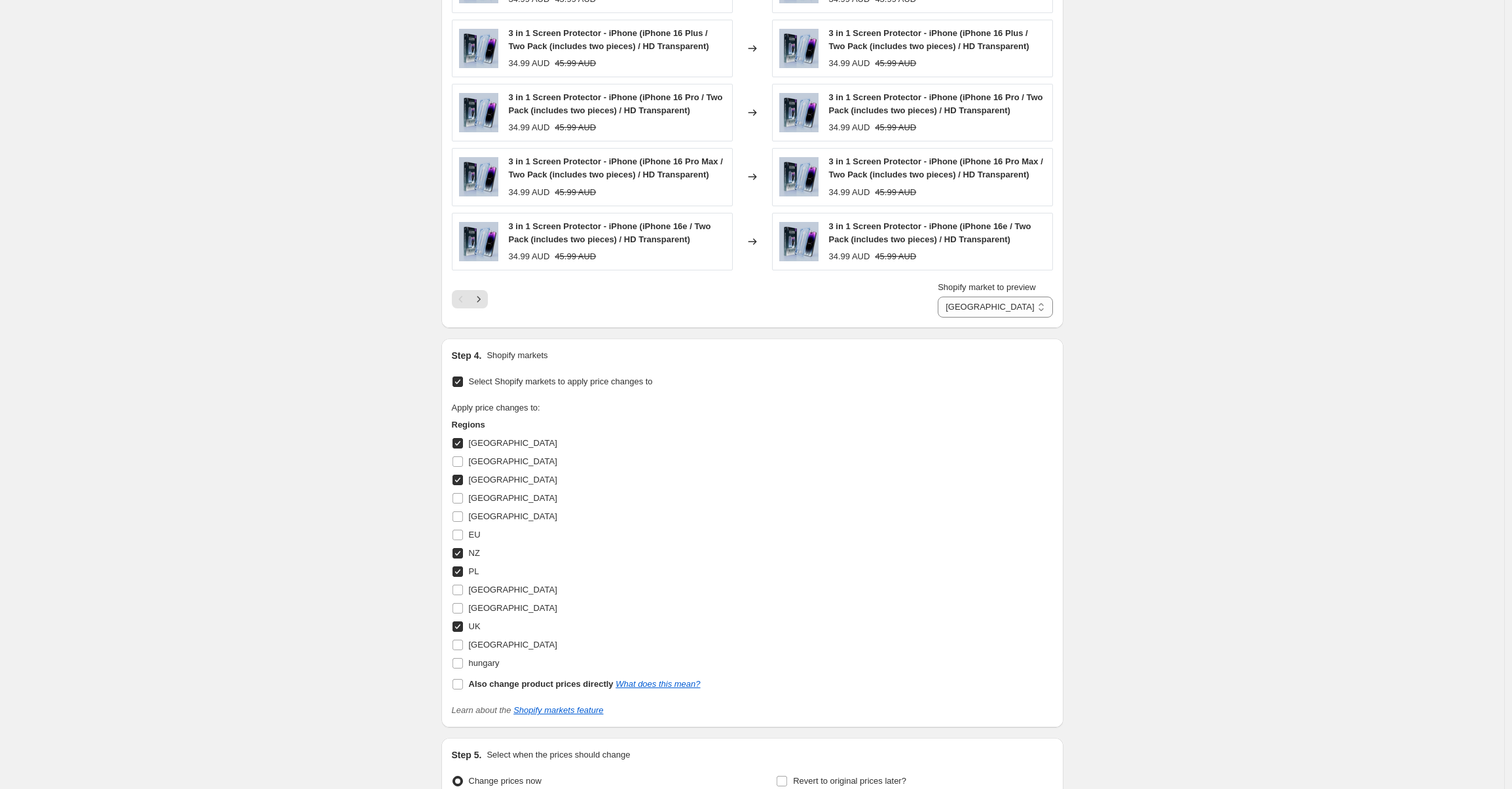
scroll to position [1151, 0]
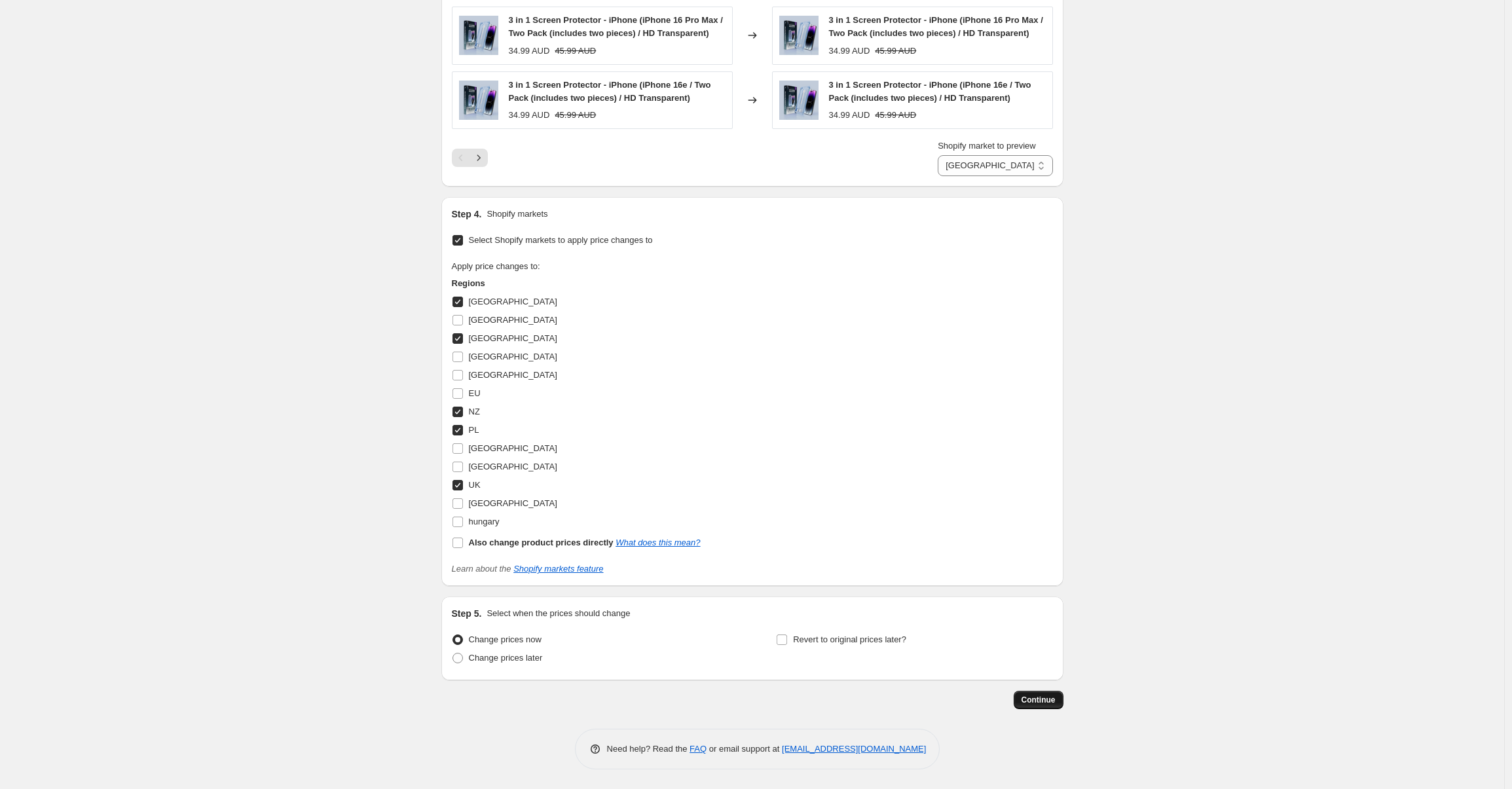
click at [1033, 696] on span "Continue" at bounding box center [1038, 699] width 34 height 10
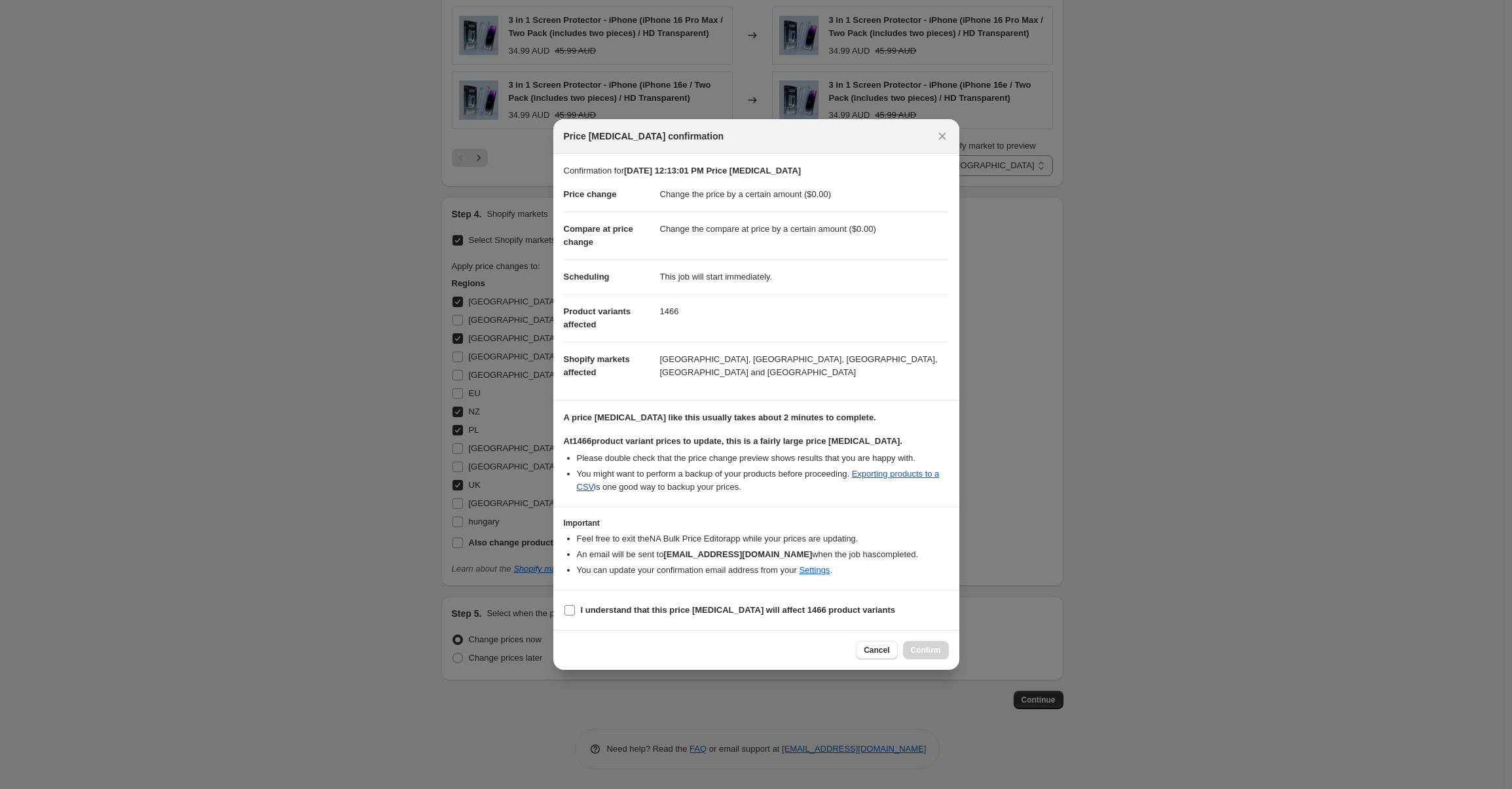
click at [569, 611] on input "I understand that this price change job will affect 1466 product variants" at bounding box center [569, 609] width 10 height 10
checkbox input "true"
click at [922, 648] on span "Confirm" at bounding box center [926, 650] width 30 height 10
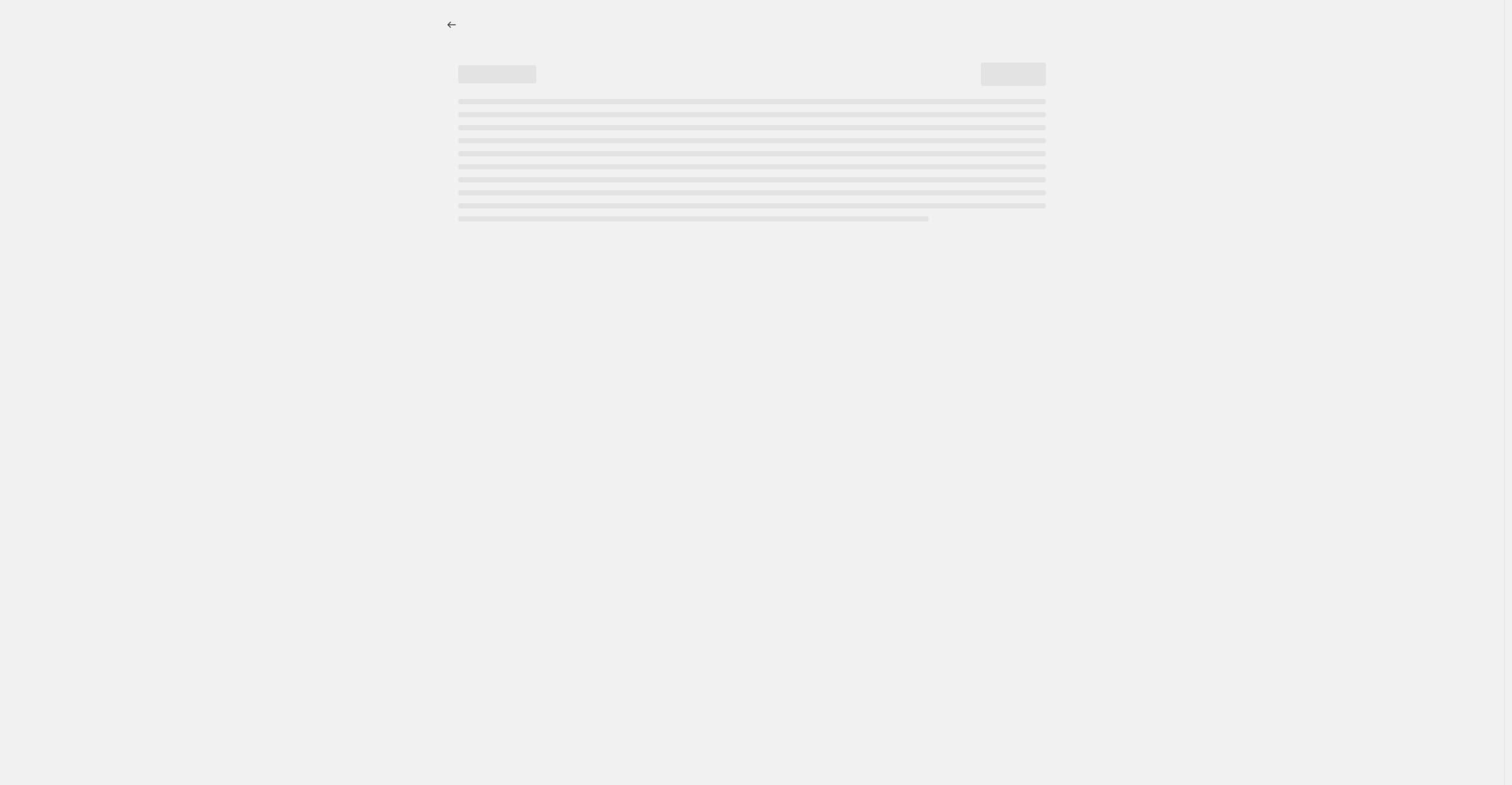
select select "percentage"
